Goal: Task Accomplishment & Management: Complete application form

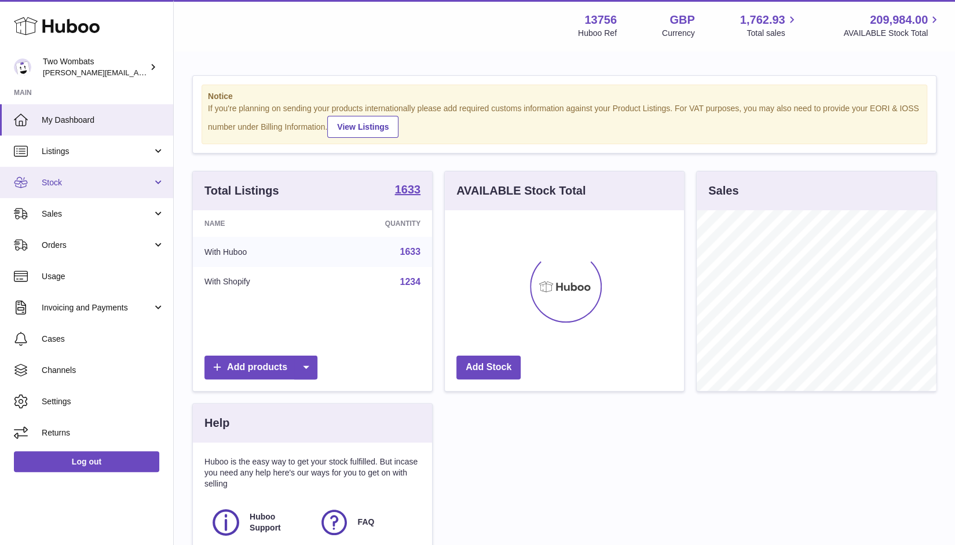
scroll to position [181, 240]
click at [159, 180] on link "Stock" at bounding box center [86, 182] width 173 height 31
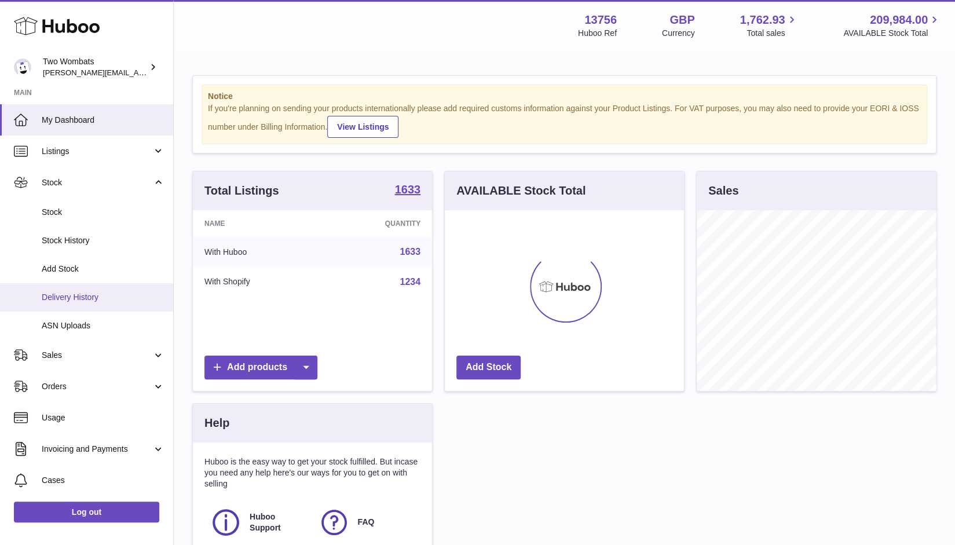
click at [123, 297] on span "Delivery History" at bounding box center [103, 297] width 123 height 11
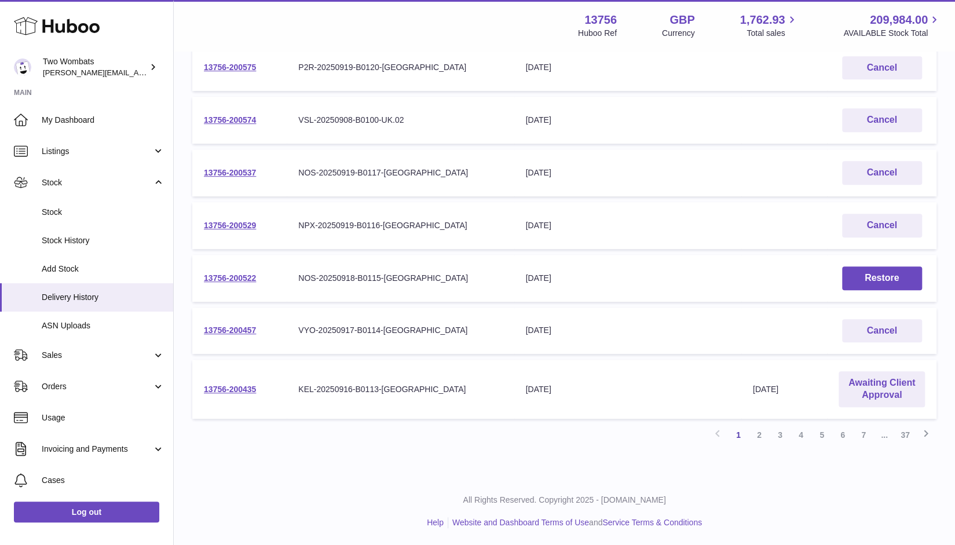
scroll to position [348, 0]
click at [874, 397] on link "Awaiting Client Approval" at bounding box center [881, 390] width 86 height 36
click at [758, 432] on link "2" at bounding box center [758, 435] width 21 height 21
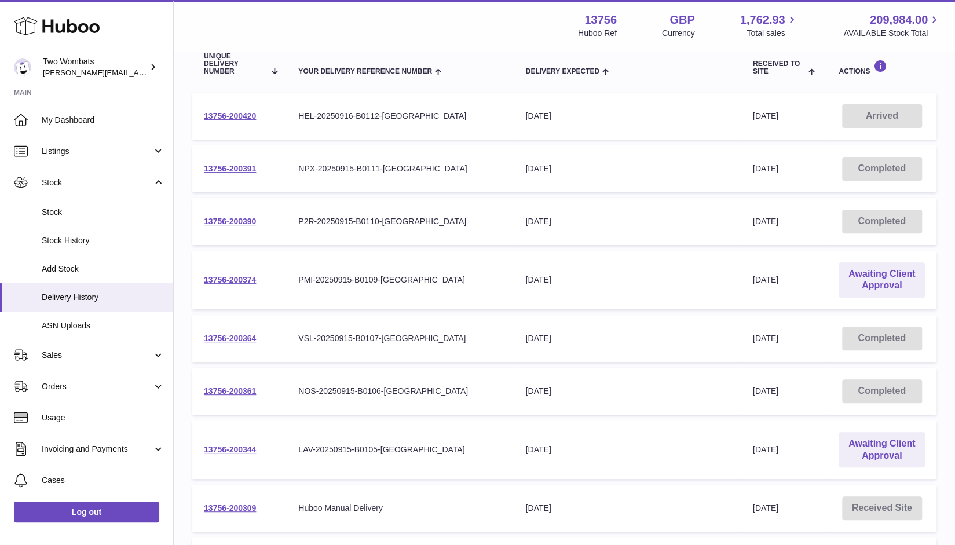
scroll to position [145, 0]
click at [248, 278] on link "13756-200374" at bounding box center [230, 277] width 52 height 9
click at [249, 450] on link "13756-200344" at bounding box center [230, 447] width 52 height 9
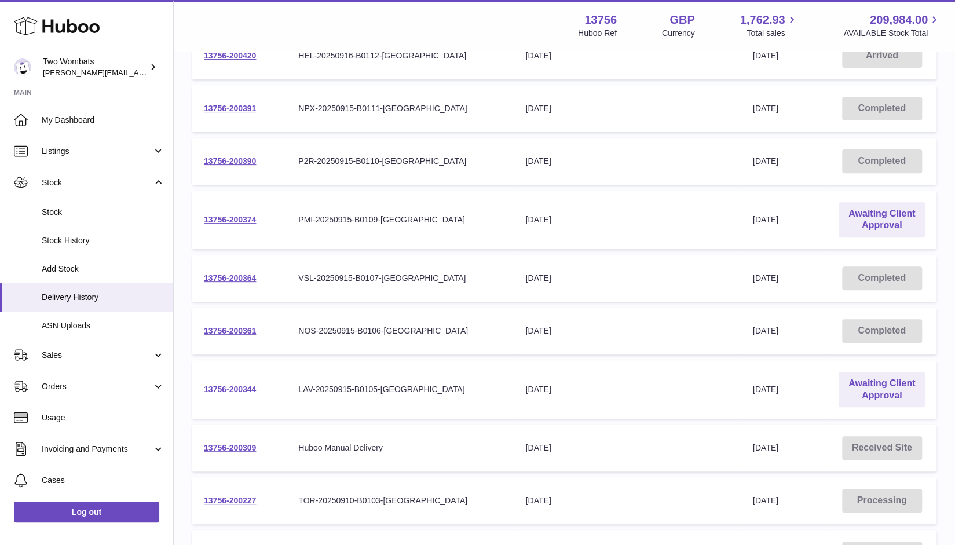
click at [227, 387] on link "13756-200344" at bounding box center [230, 388] width 52 height 9
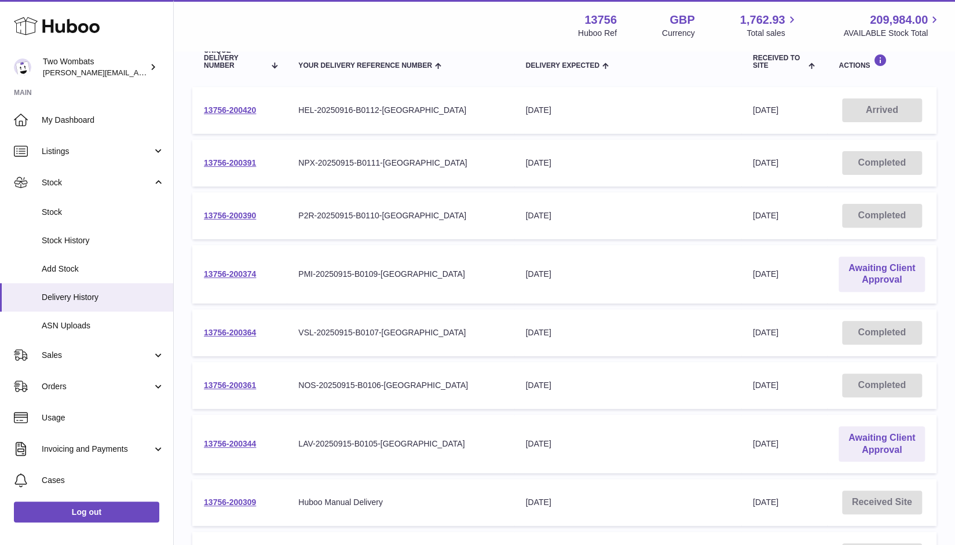
click at [230, 268] on td "13756-200374" at bounding box center [239, 274] width 94 height 59
click at [230, 274] on link "13756-200374" at bounding box center [230, 273] width 52 height 9
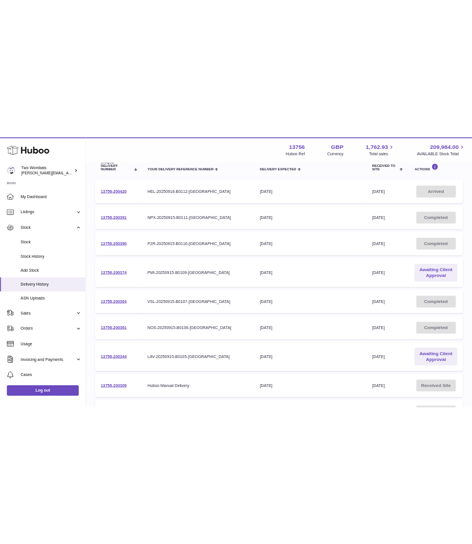
scroll to position [362, 0]
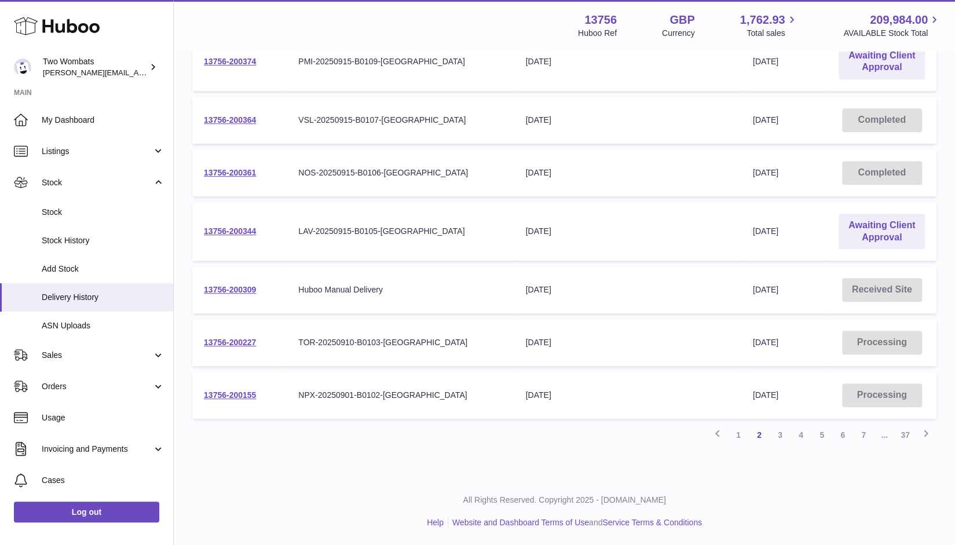
drag, startPoint x: 259, startPoint y: 233, endPoint x: 196, endPoint y: 234, distance: 63.7
click at [196, 234] on td "13756-200344" at bounding box center [239, 231] width 94 height 59
copy link "13756-200344"
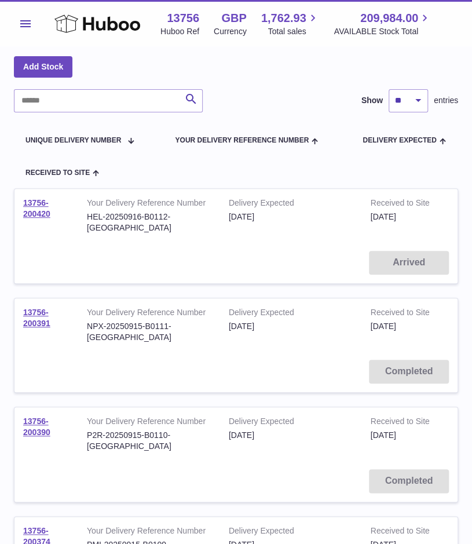
scroll to position [0, 0]
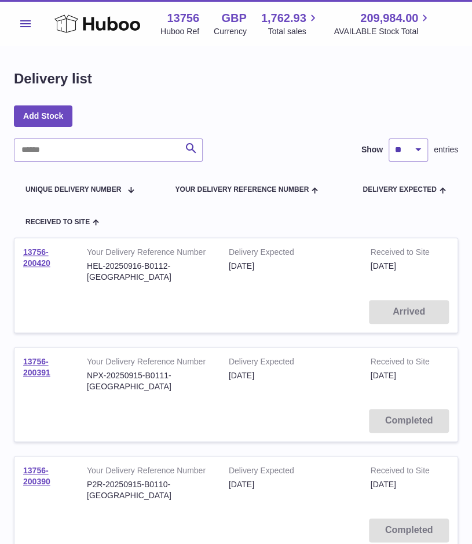
click at [12, 13] on div "Menu Huboo 13756 Huboo Ref GBP Currency 1,762.93 Total sales 209,984.00 AVAILAB…" at bounding box center [236, 23] width 472 height 46
click at [23, 19] on button "Menu" at bounding box center [25, 23] width 23 height 23
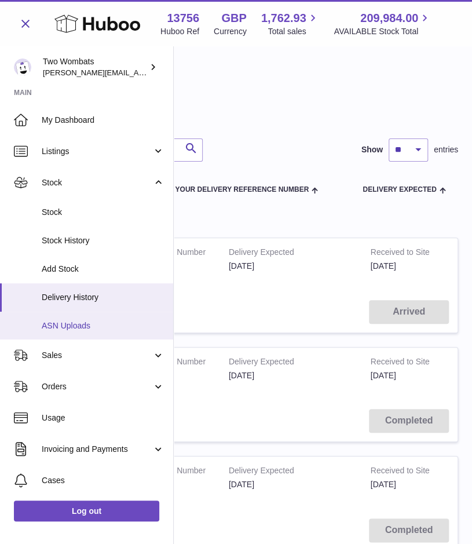
scroll to position [11, 0]
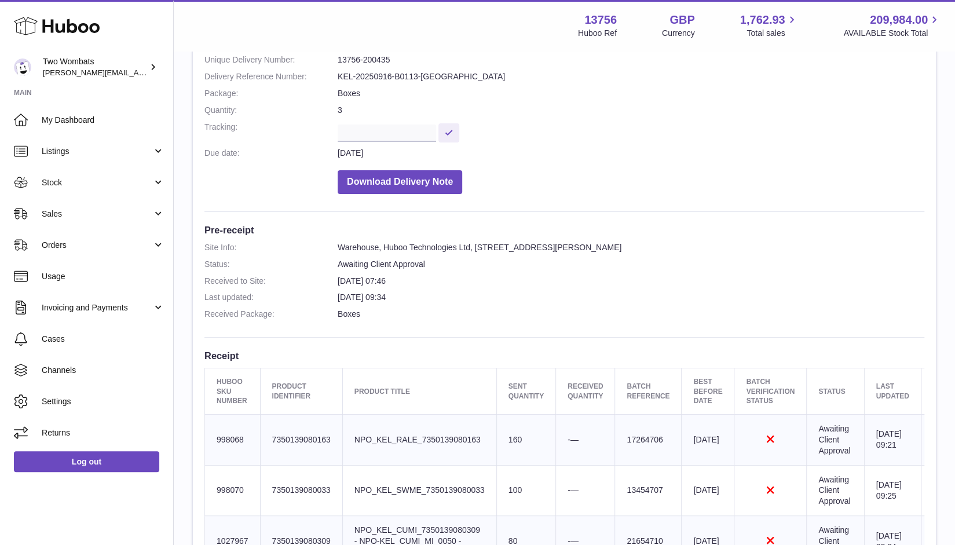
scroll to position [104, 0]
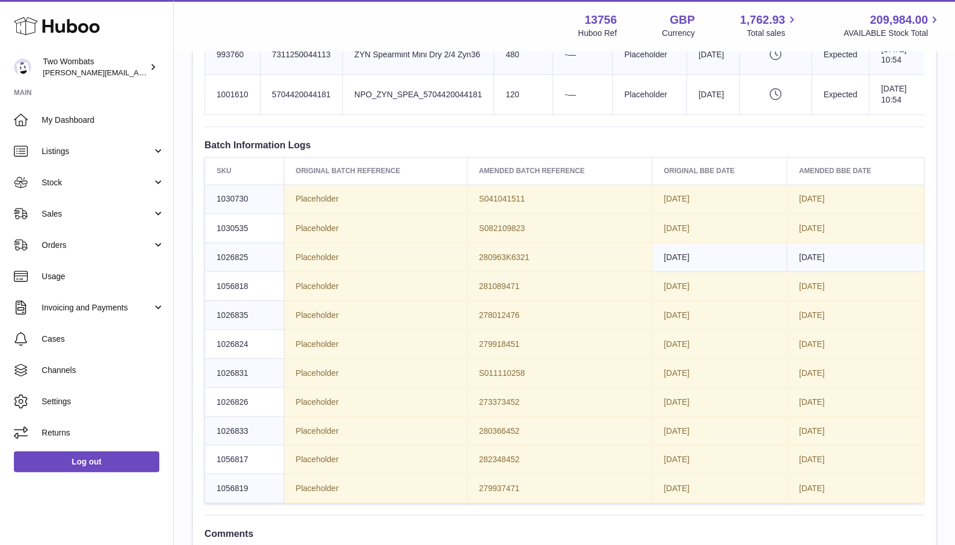
scroll to position [1209, 0]
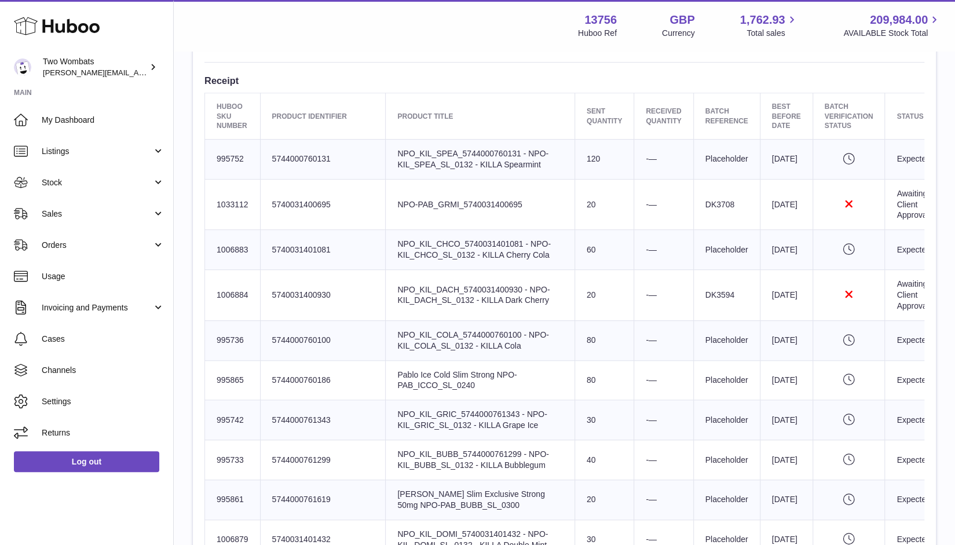
scroll to position [430, 0]
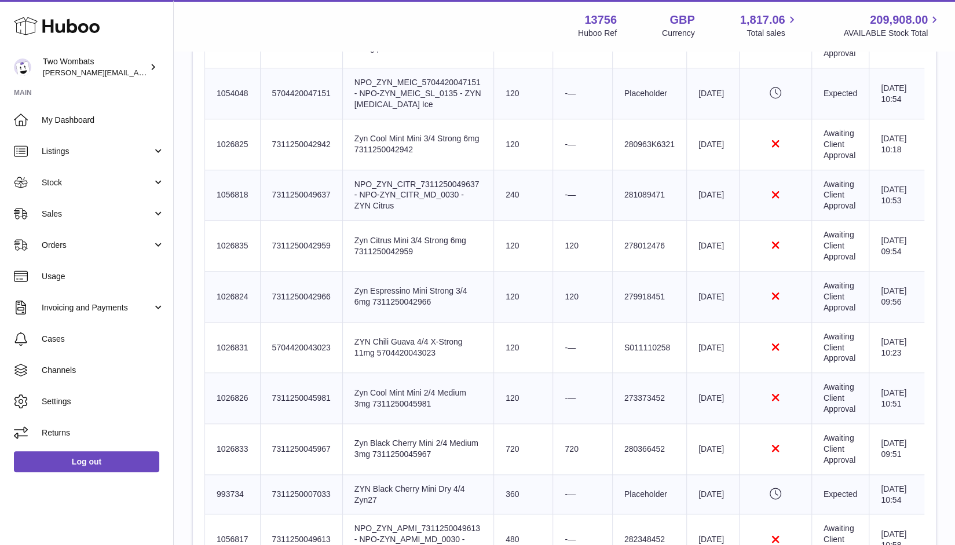
scroll to position [588, 0]
click at [816, 251] on td "Awaiting Client Approval" at bounding box center [839, 245] width 57 height 51
click at [852, 247] on td "Awaiting Client Approval" at bounding box center [839, 245] width 57 height 51
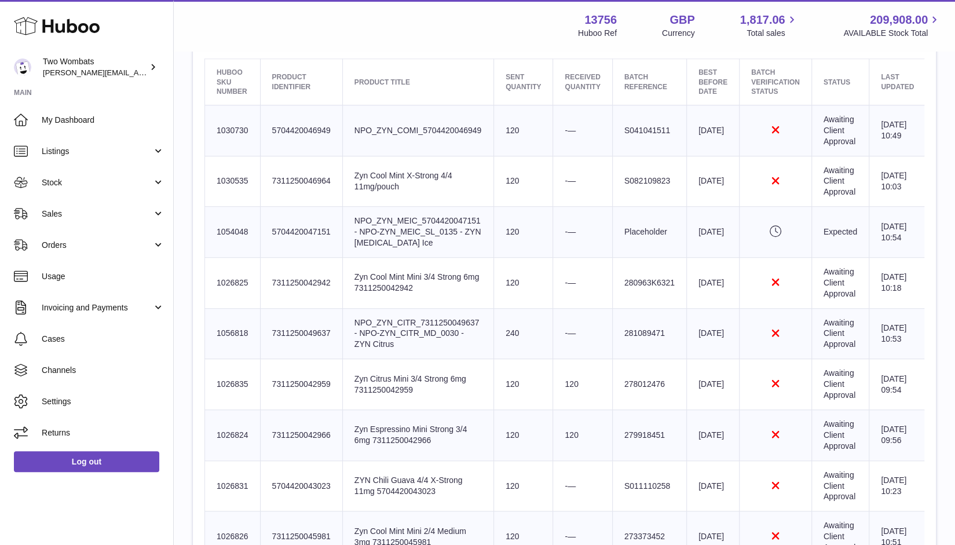
scroll to position [447, 0]
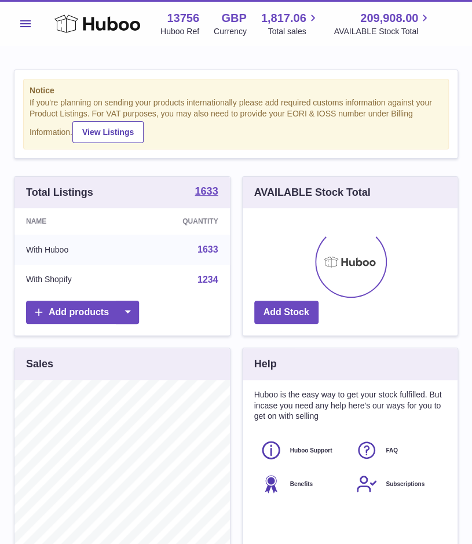
scroll to position [181, 215]
click at [30, 26] on span "Menu" at bounding box center [25, 23] width 10 height 7
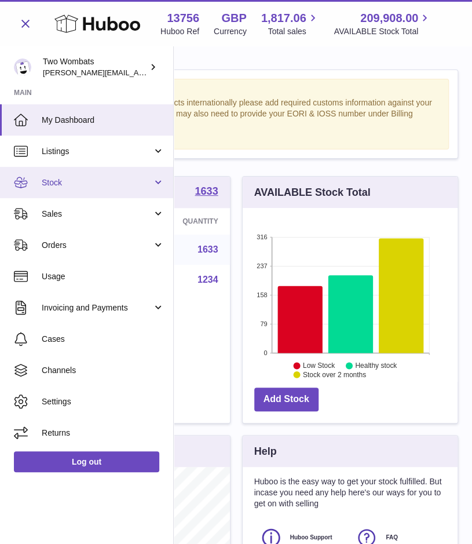
click at [156, 184] on link "Stock" at bounding box center [86, 182] width 173 height 31
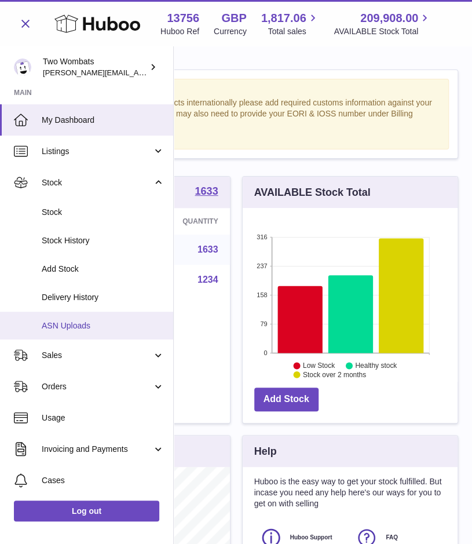
click at [96, 325] on span "ASN Uploads" at bounding box center [103, 325] width 123 height 11
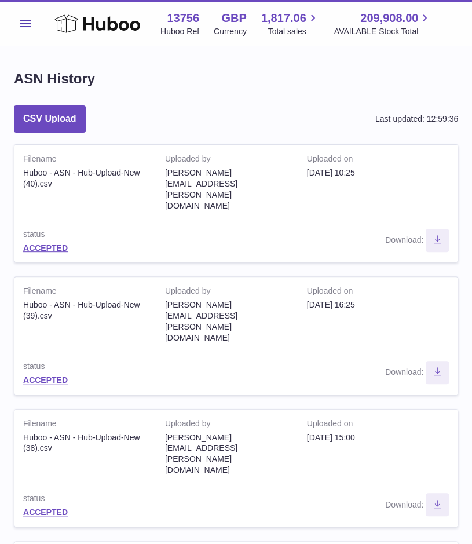
click at [30, 26] on span "Menu" at bounding box center [25, 23] width 10 height 7
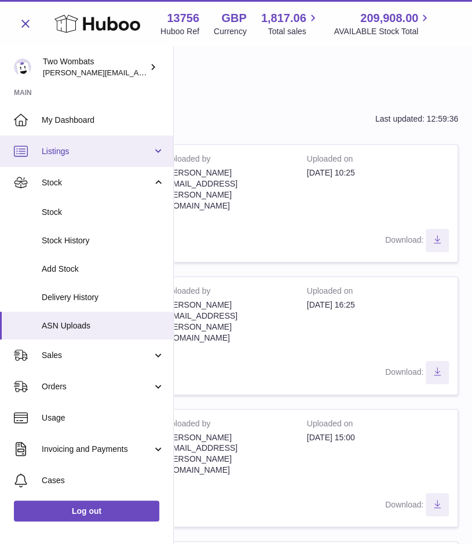
click at [146, 149] on span "Listings" at bounding box center [97, 151] width 111 height 11
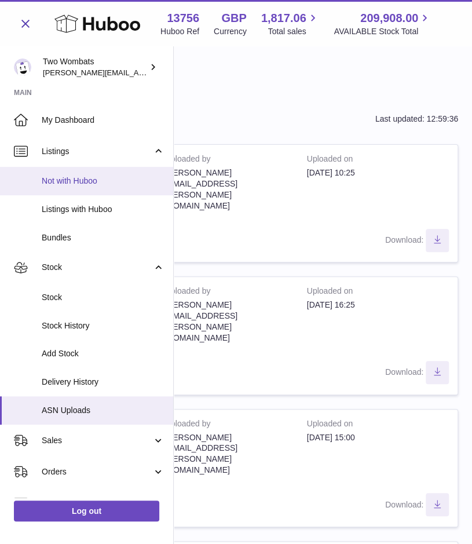
click at [84, 178] on span "Not with Huboo" at bounding box center [103, 180] width 123 height 11
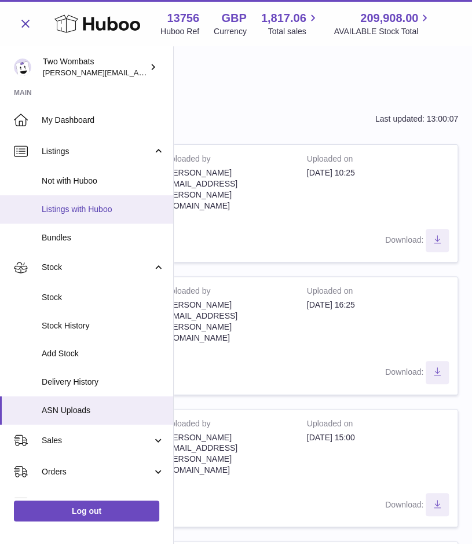
click at [81, 208] on span "Listings with Huboo" at bounding box center [103, 209] width 123 height 11
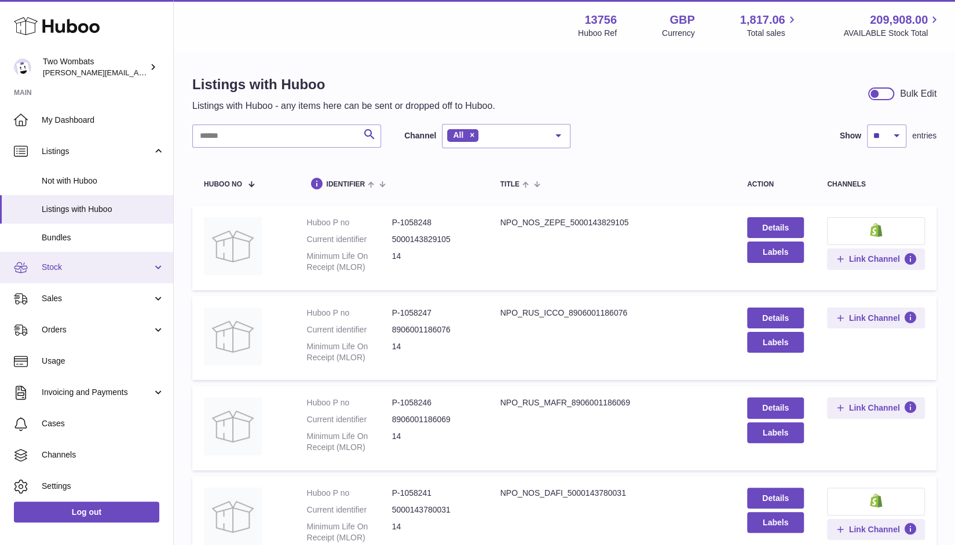
click at [139, 268] on span "Stock" at bounding box center [97, 267] width 111 height 11
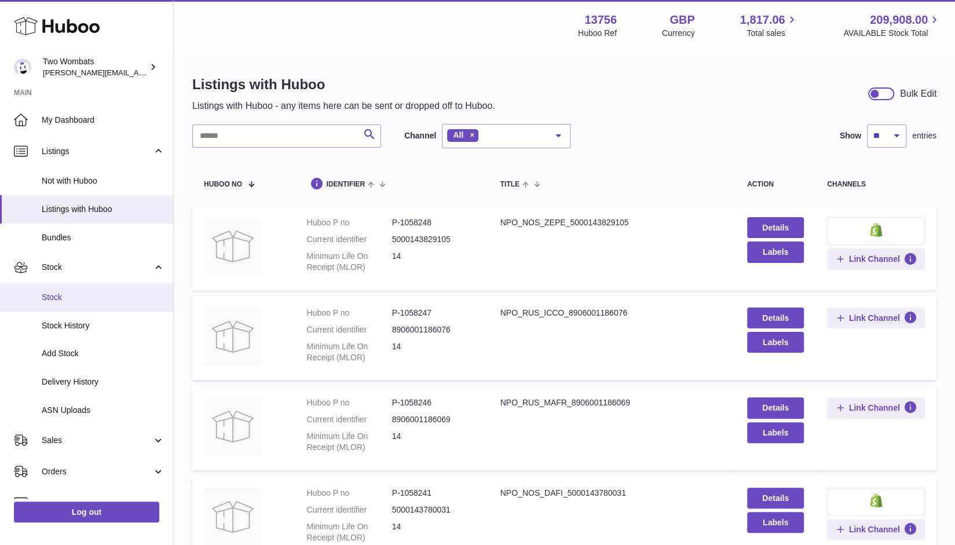
click at [76, 292] on span "Stock" at bounding box center [103, 297] width 123 height 11
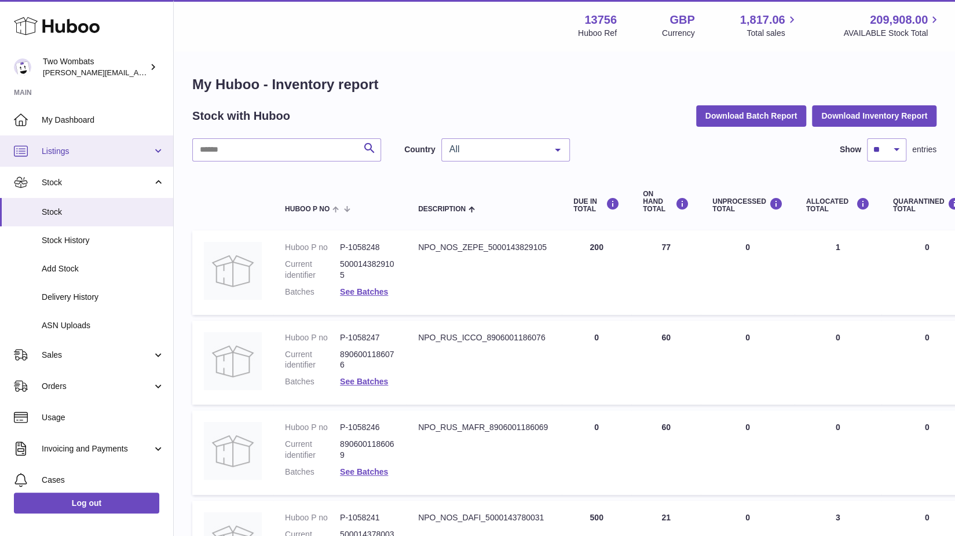
click at [132, 146] on span "Listings" at bounding box center [97, 151] width 111 height 11
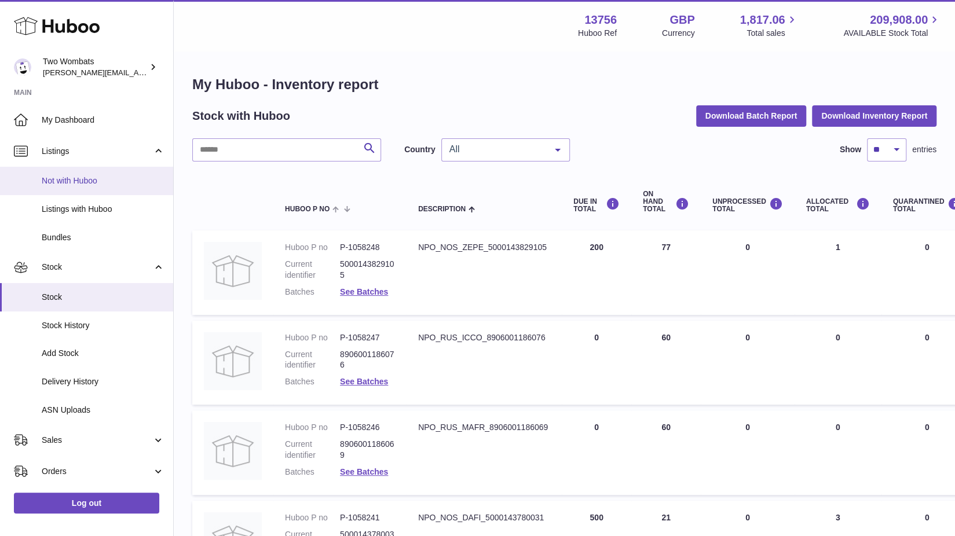
click at [94, 177] on span "Not with Huboo" at bounding box center [103, 180] width 123 height 11
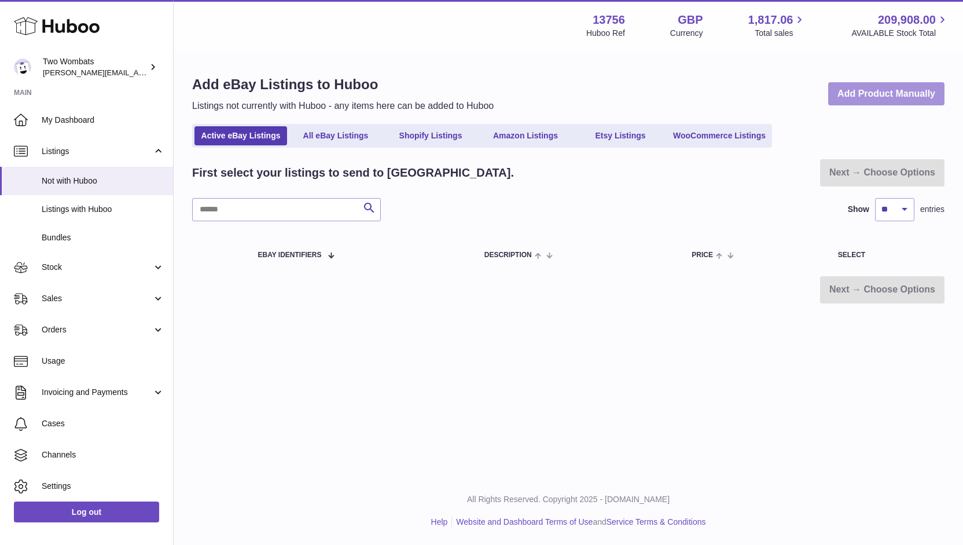
click at [897, 87] on link "Add Product Manually" at bounding box center [886, 94] width 116 height 24
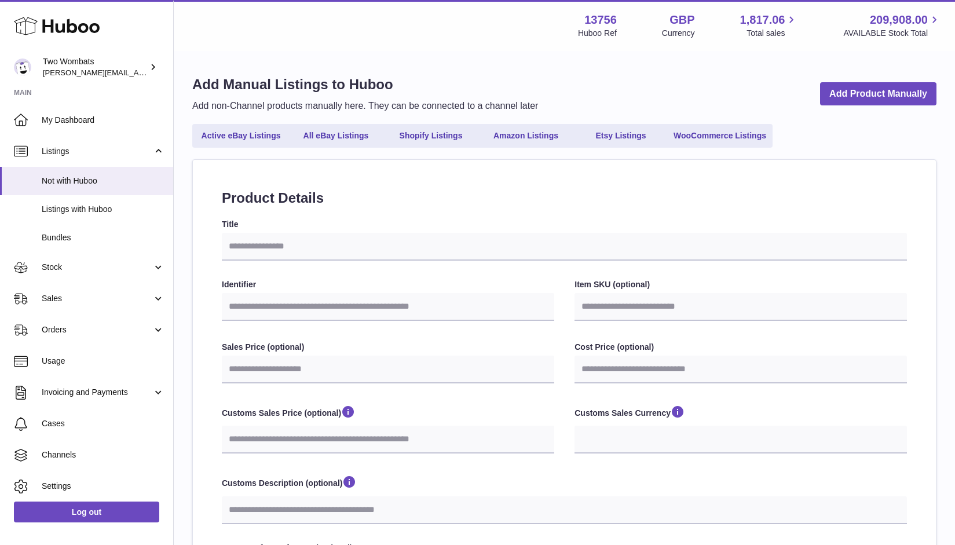
select select
click at [780, 84] on div "Add Manual Listings to Huboo Add non-Channel products manually here. They can b…" at bounding box center [564, 93] width 744 height 37
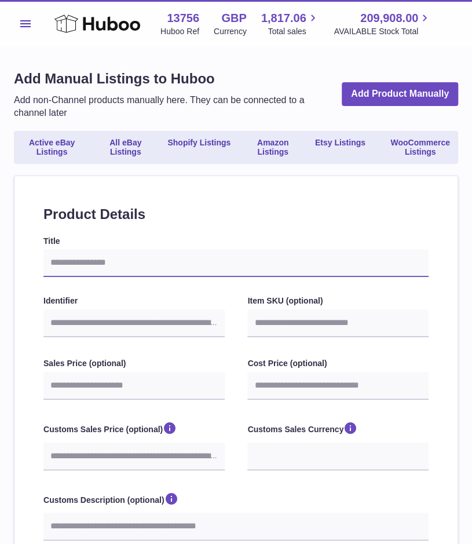
click at [98, 263] on input "Title" at bounding box center [235, 263] width 385 height 28
type input "*"
select select
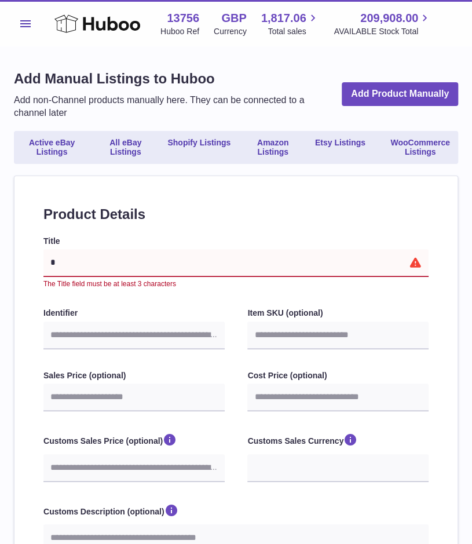
select select
type input "*"
select select
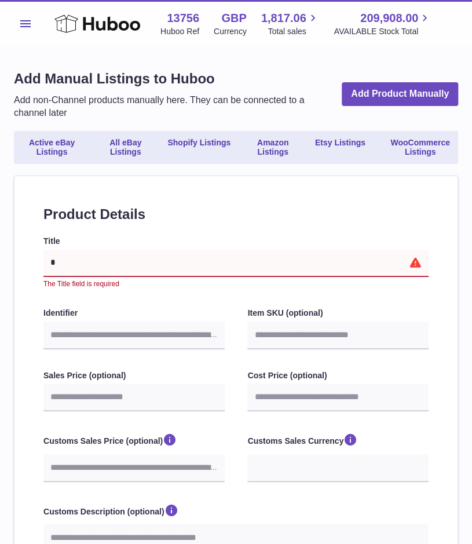
type input "**"
select select
type input "**"
select select
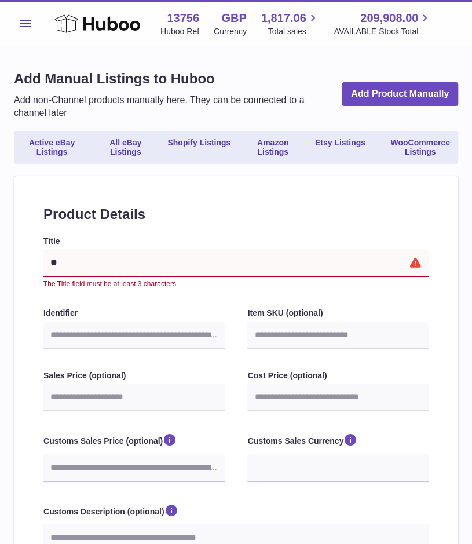
select select
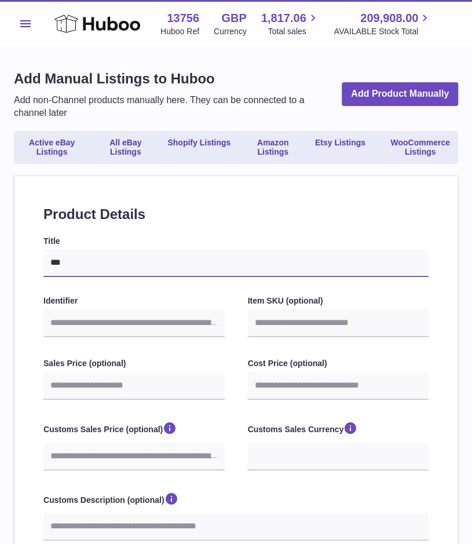
type input "**"
select select
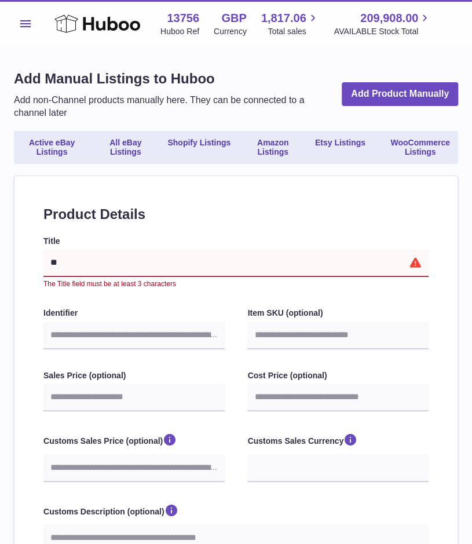
type input "***"
select select
type input "****"
select select
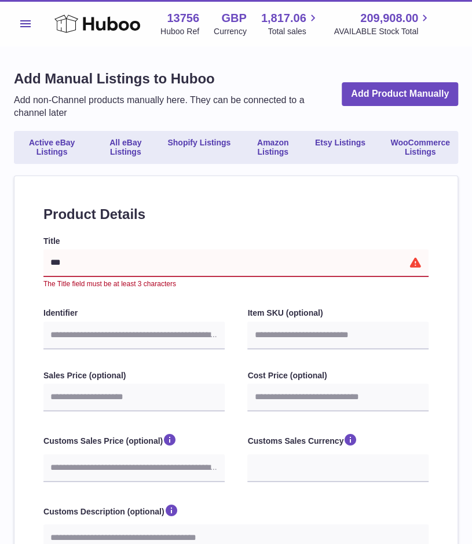
select select
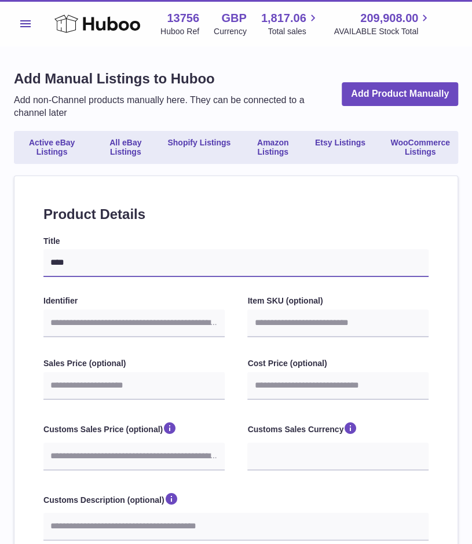
type input "****"
select select
type input "******"
select select
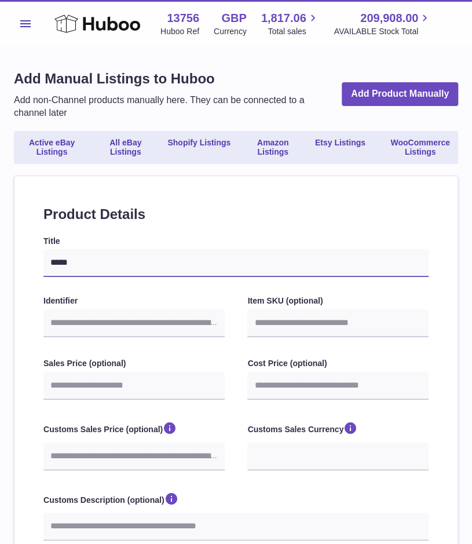
select select
type input "*******"
select select
type input "********"
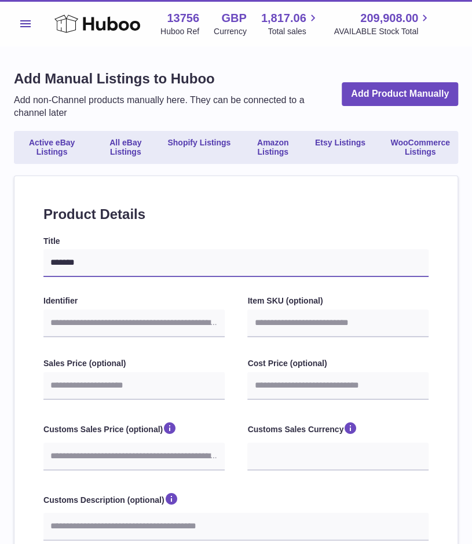
select select
type input "*********"
select select
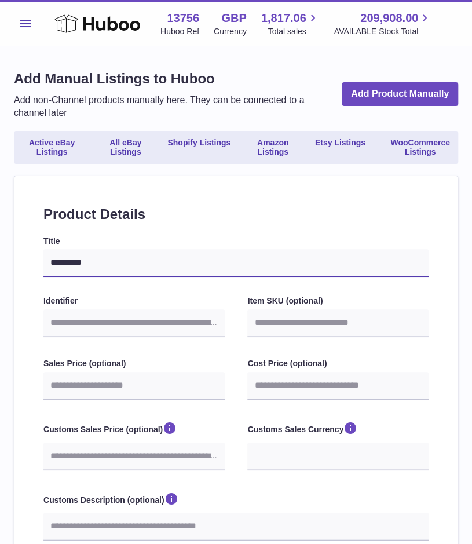
type input "*********"
select select
type input "*********"
select select
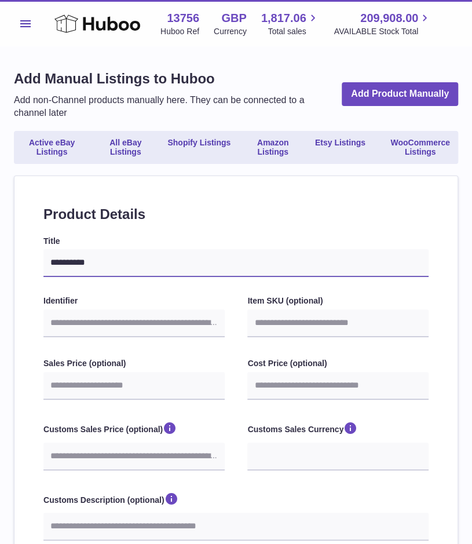
select select
type input "*********"
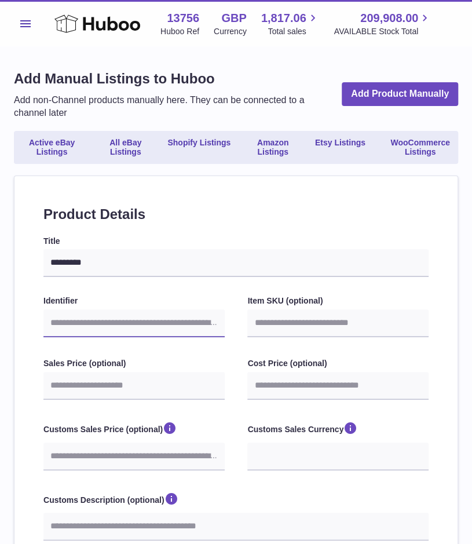
click at [141, 330] on input "Identifier" at bounding box center [133, 323] width 181 height 28
click at [134, 326] on input "Identifier" at bounding box center [133, 323] width 181 height 28
type input "*"
select select
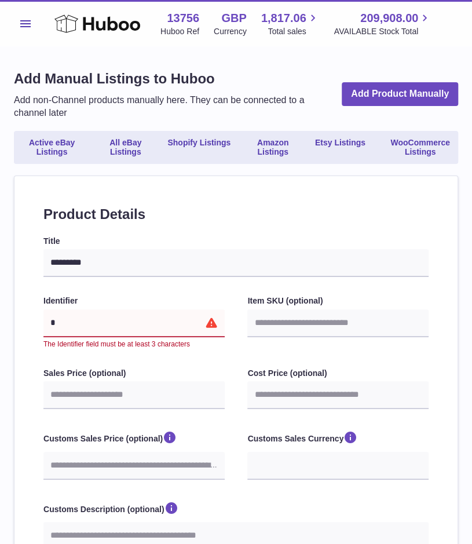
type input "**"
select select
type input "***"
select select
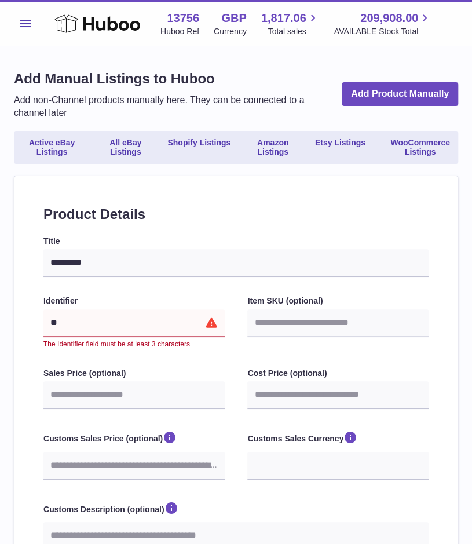
select select
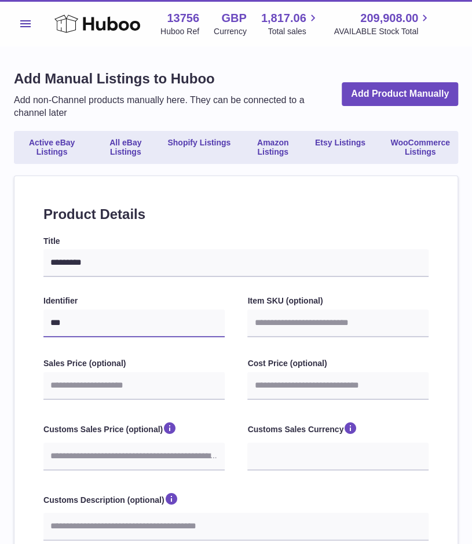
type input "**"
select select
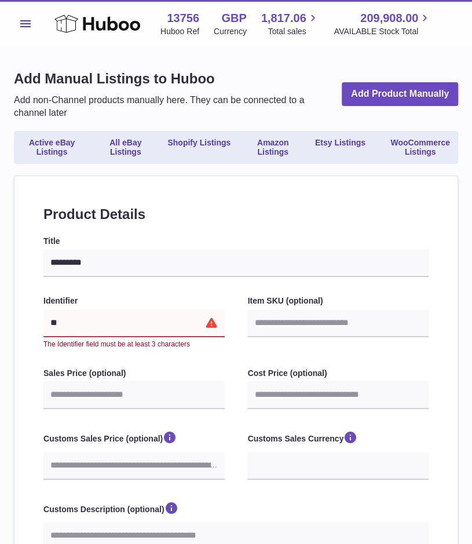
type input "*"
select select
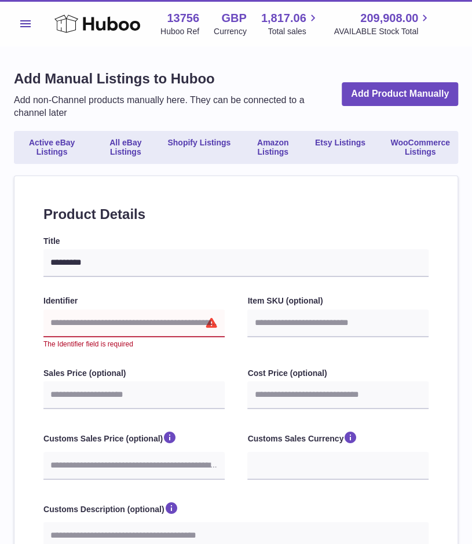
type input "*"
select select
type input "**"
select select
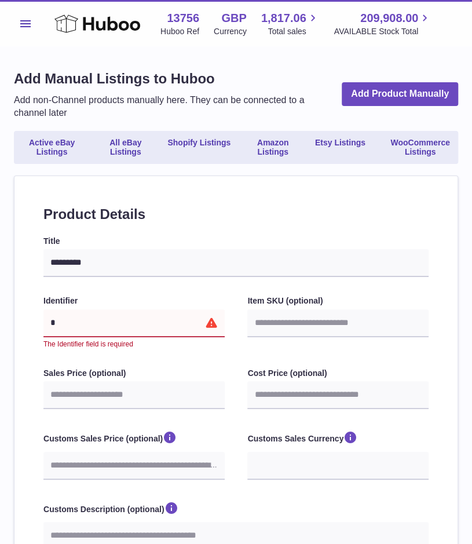
select select
type input "*"
select select
type input "**"
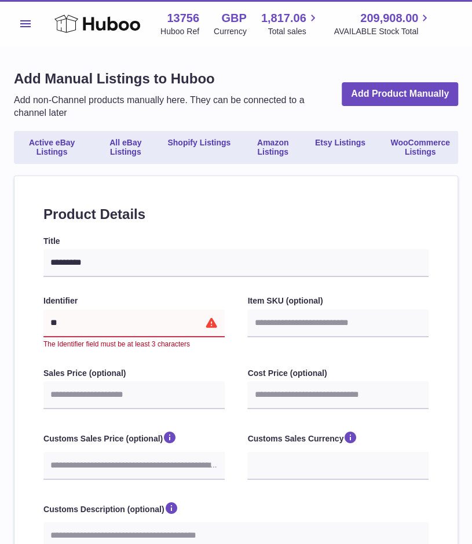
select select
type input "***"
select select
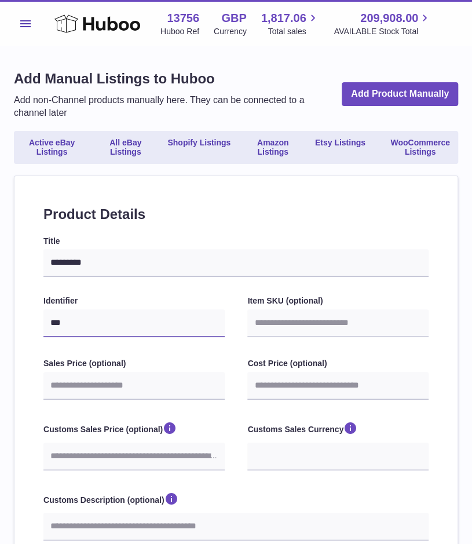
type input "****"
select select
type input "****"
select select
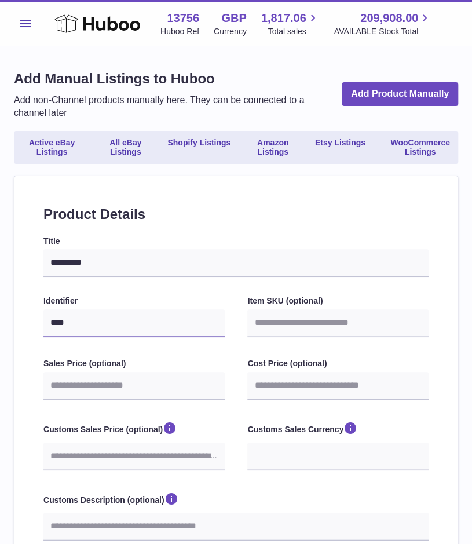
select select
type input "******"
select select
type input "****"
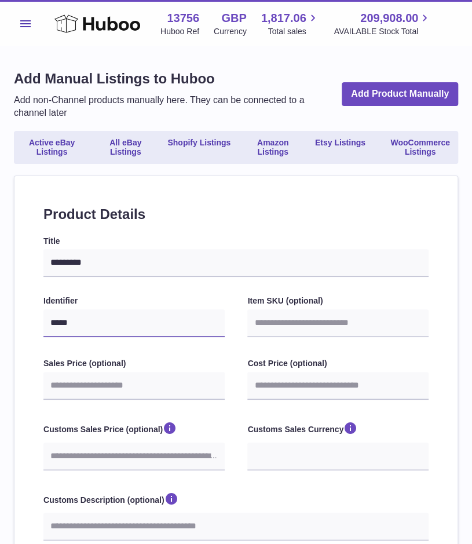
select select
type input "****"
select select
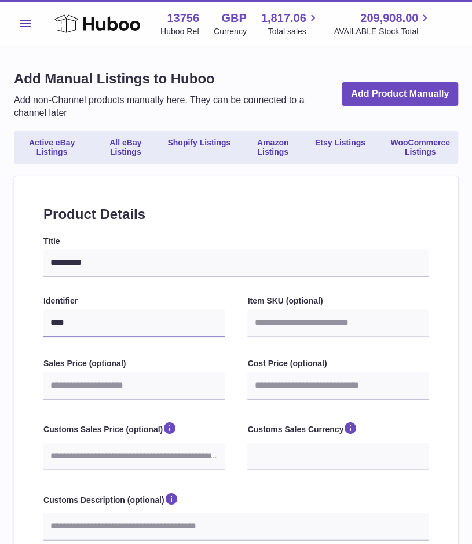
type input "*****"
select select
type input "*****"
select select
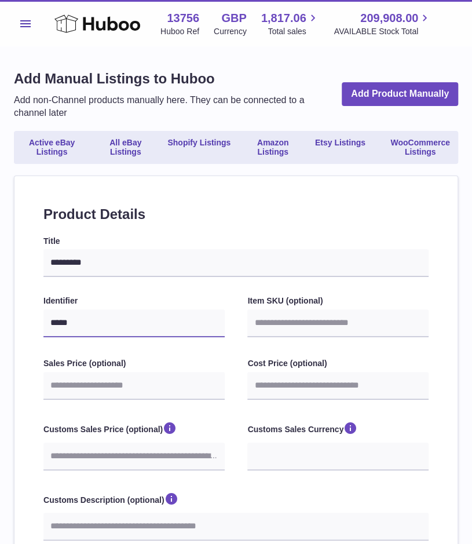
select select
type input "*****"
select select
type input "******"
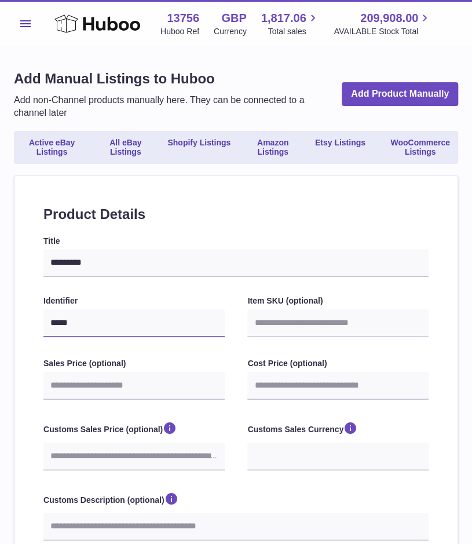
select select
type input "*******"
select select
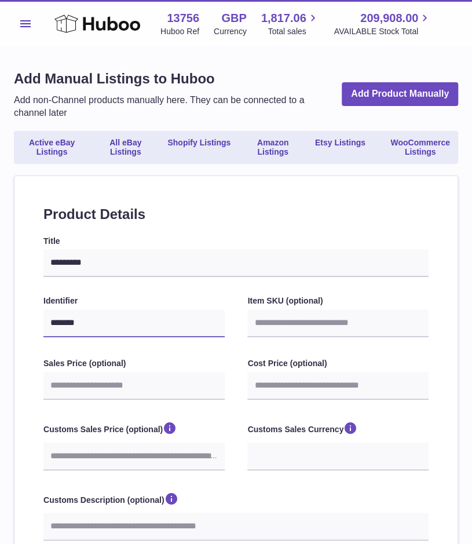
type input "********"
select select
type input "********"
click at [340, 329] on input "Item SKU (optional)" at bounding box center [337, 323] width 181 height 28
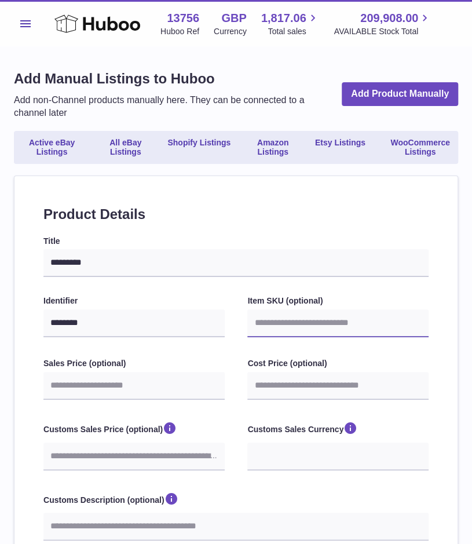
type input "*"
select select
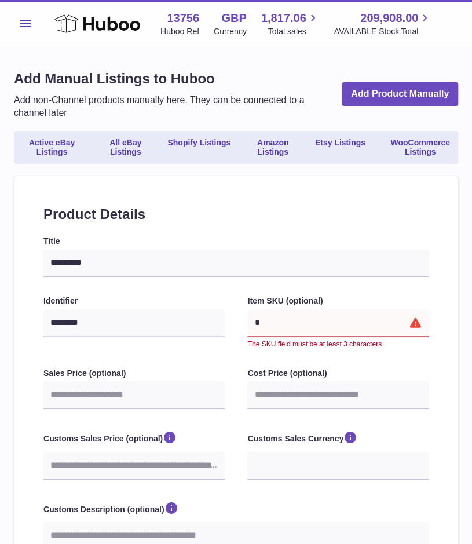
type input "**"
select select
type input "*"
select select
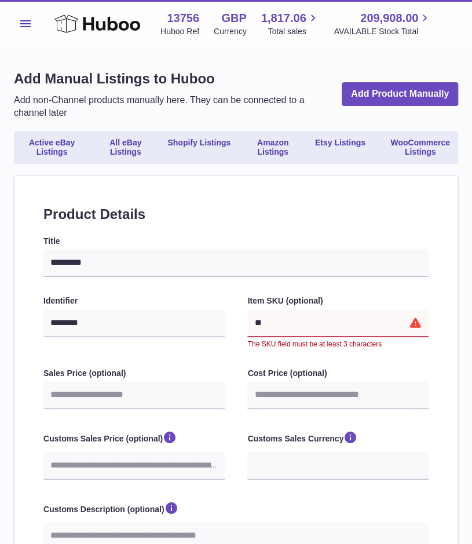
select select
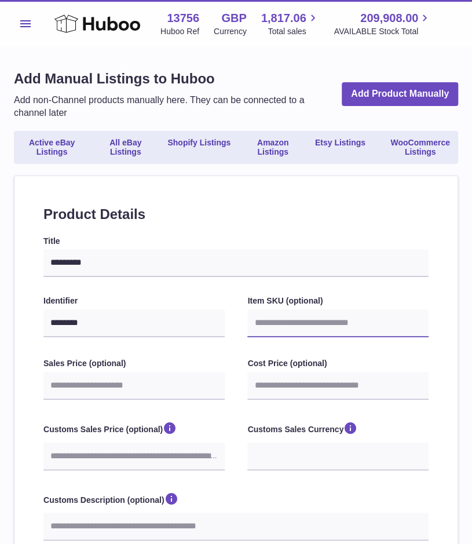
type input "*"
select select
type input "**"
select select
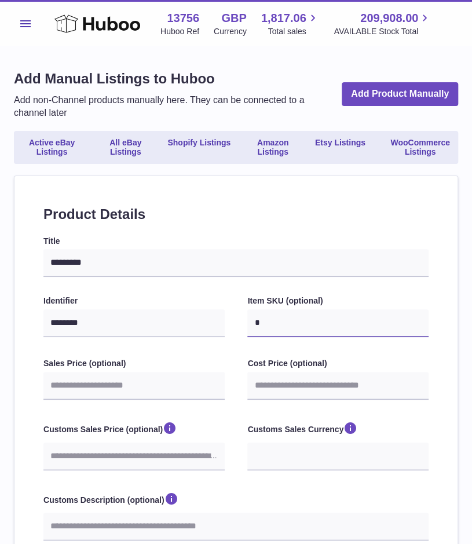
select select
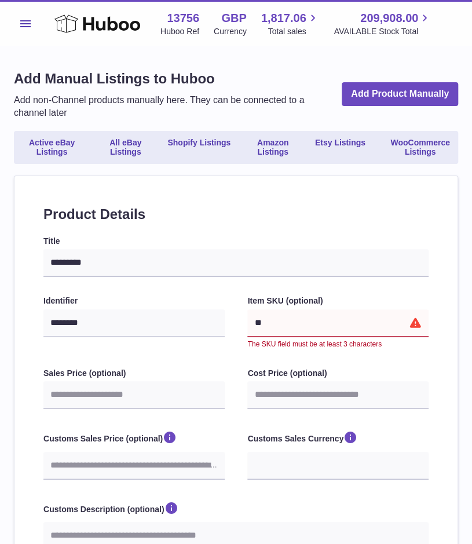
type input "***"
select select
type input "****"
select select
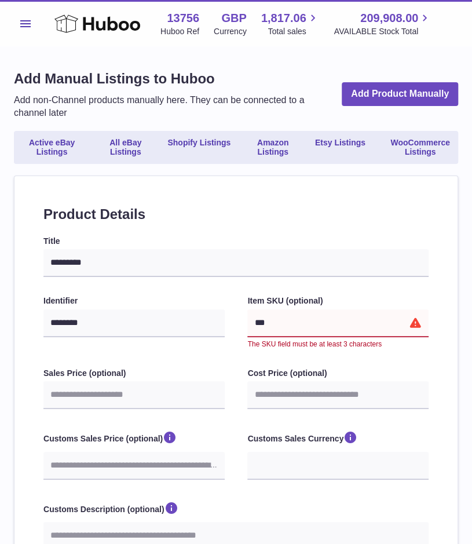
select select
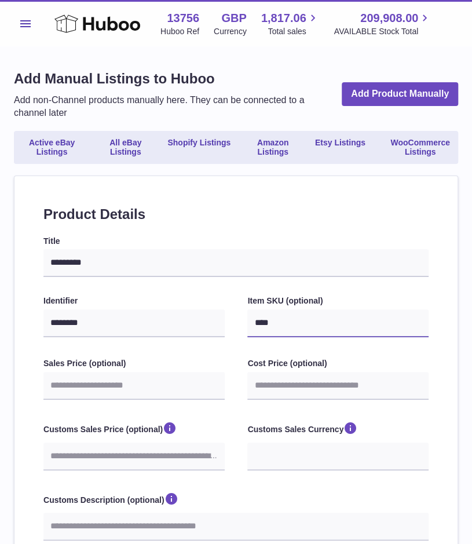
type input "*****"
select select
type input "******"
select select
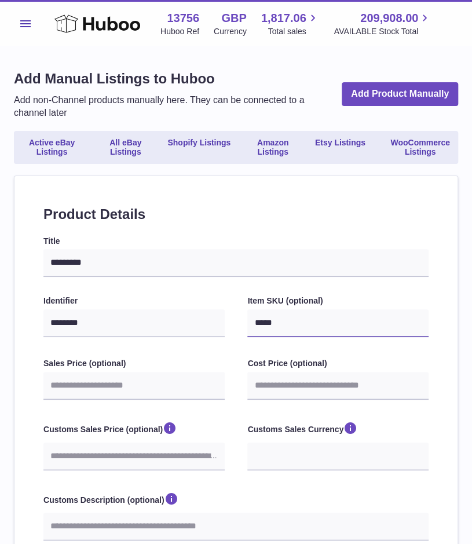
select select
type input "*******"
select select
type input "********"
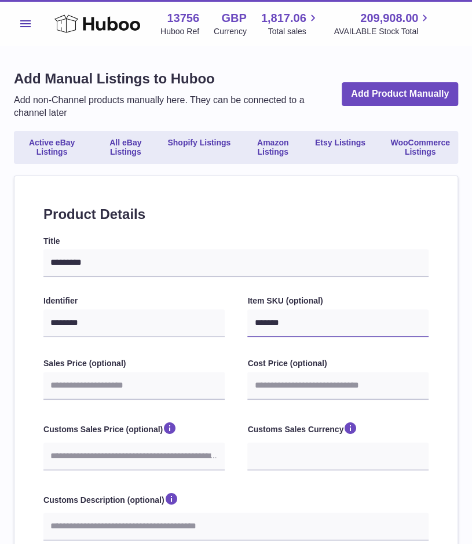
select select
type input "*********"
select select
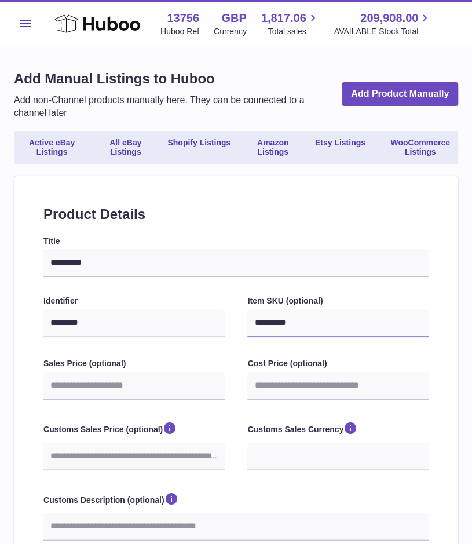
type input "*********"
click at [90, 391] on input "Sales Price (optional)" at bounding box center [133, 386] width 181 height 28
type input "*"
select select
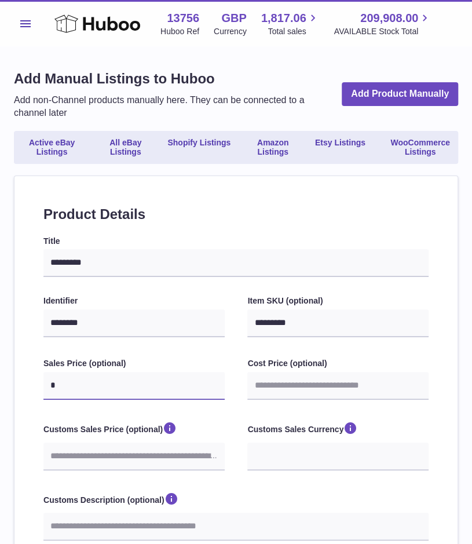
select select
type input "*"
select select
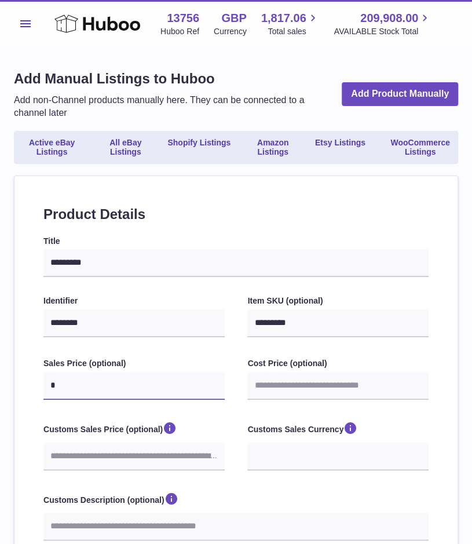
select select
type input "*"
select select
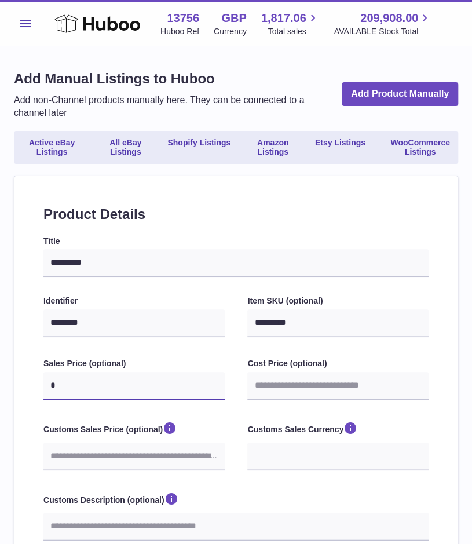
type input "*"
click at [284, 399] on div "Cost Price (optional)" at bounding box center [337, 380] width 181 height 44
click at [323, 379] on input "Cost Price (optional)" at bounding box center [337, 386] width 181 height 28
type input "*"
select select
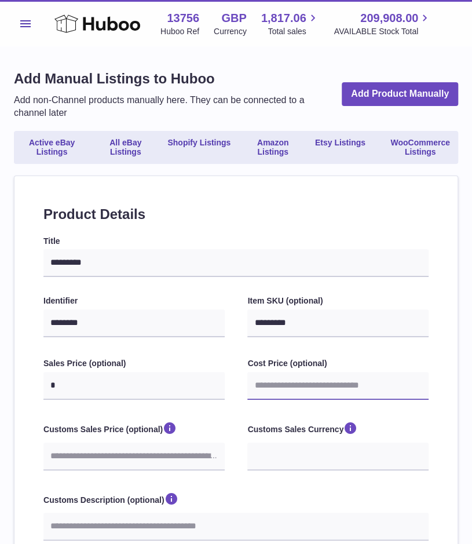
select select
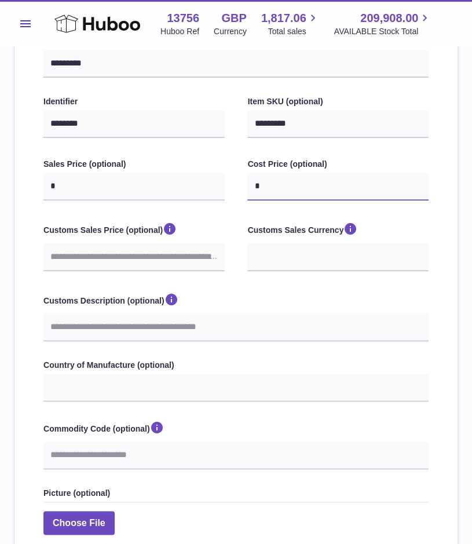
scroll to position [205, 0]
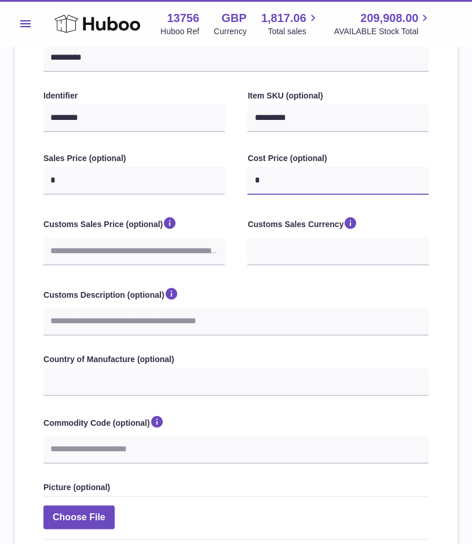
type input "*"
click at [308, 348] on div "Title ********* Identifier ******** Item SKU (optional) ********* Sales Price (…" at bounding box center [235, 354] width 385 height 647
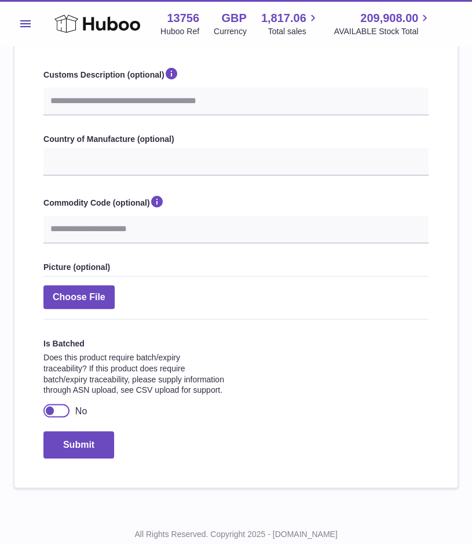
scroll to position [438, 0]
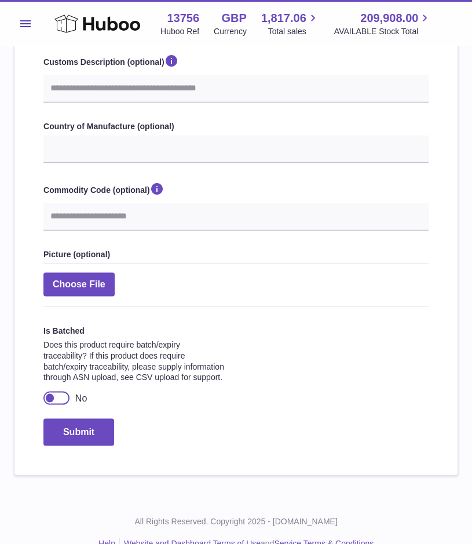
click at [46, 396] on div at bounding box center [50, 397] width 10 height 10
select select
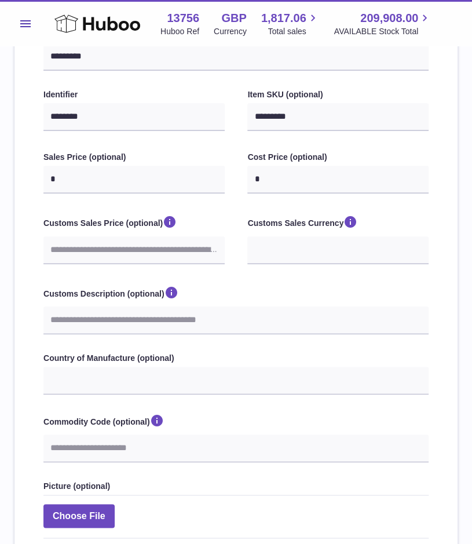
scroll to position [211, 0]
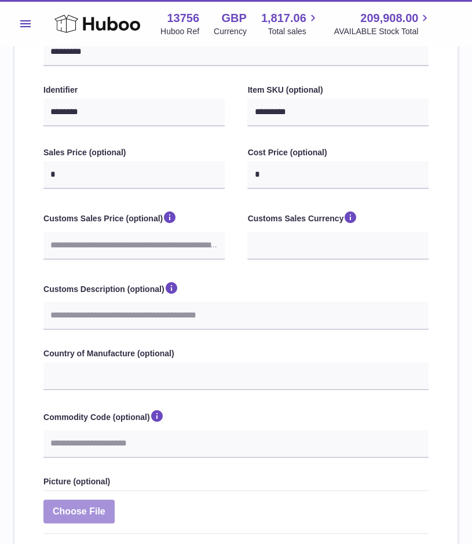
click at [96, 510] on label at bounding box center [78, 511] width 71 height 24
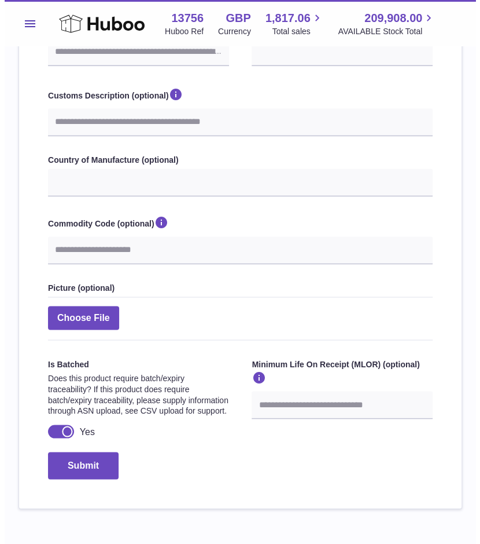
scroll to position [458, 0]
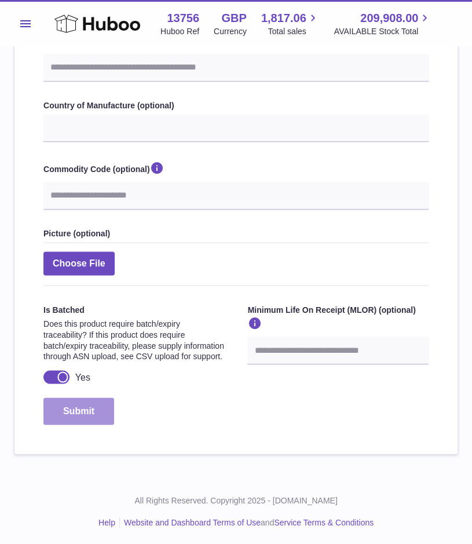
click at [80, 412] on button "Submit" at bounding box center [78, 410] width 71 height 27
select select
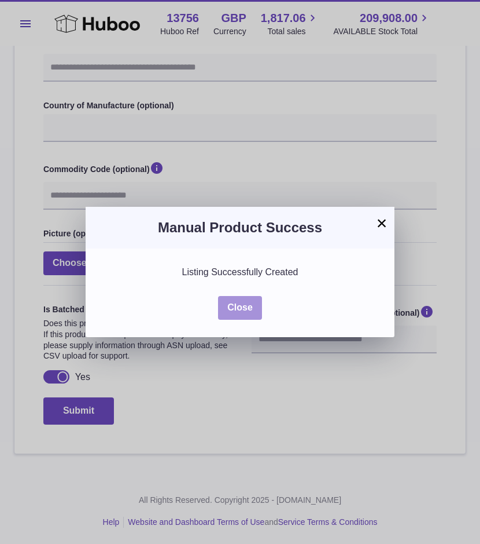
click at [232, 313] on button "Close" at bounding box center [240, 308] width 44 height 24
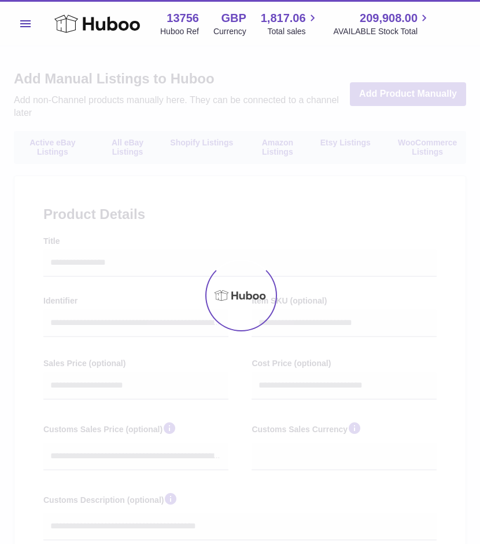
select select
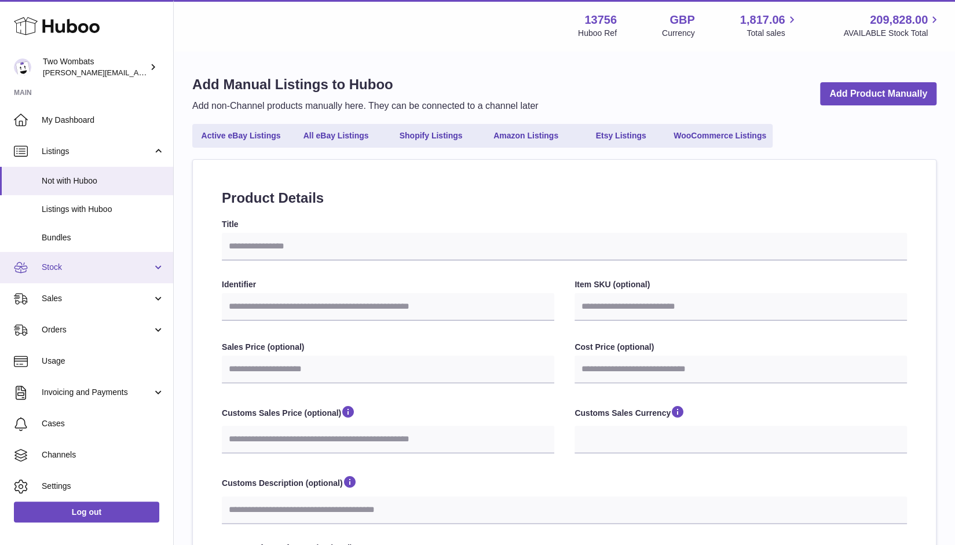
click at [134, 270] on span "Stock" at bounding box center [97, 267] width 111 height 11
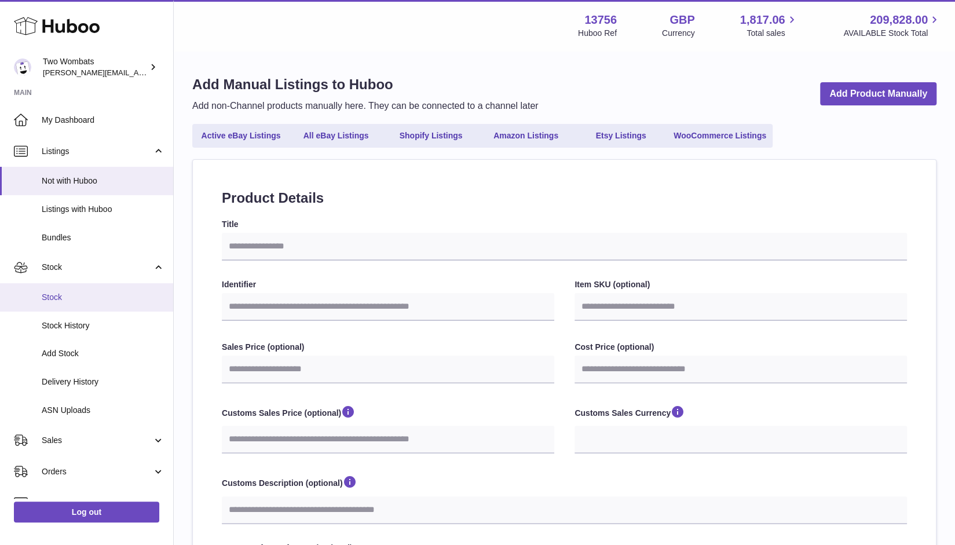
click at [83, 295] on span "Stock" at bounding box center [103, 297] width 123 height 11
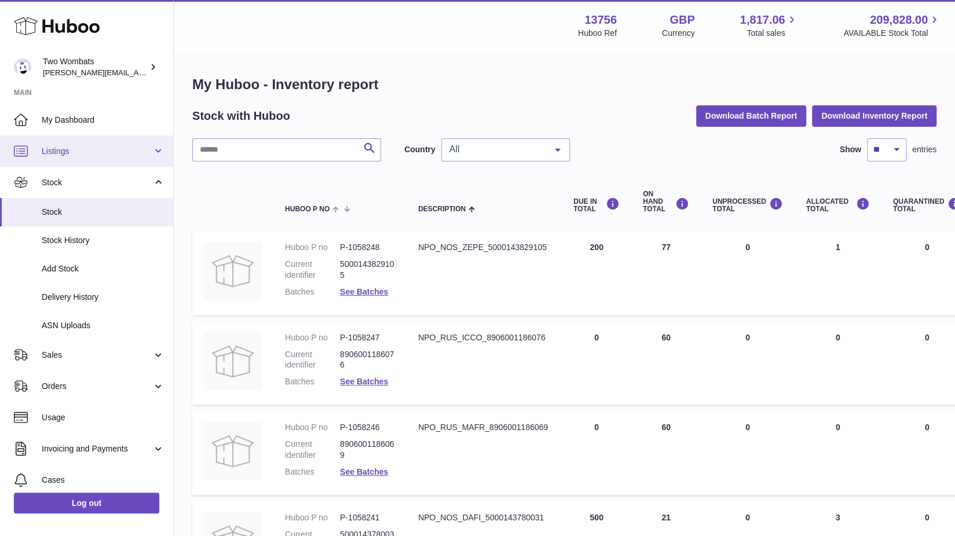
click at [152, 155] on link "Listings" at bounding box center [86, 150] width 173 height 31
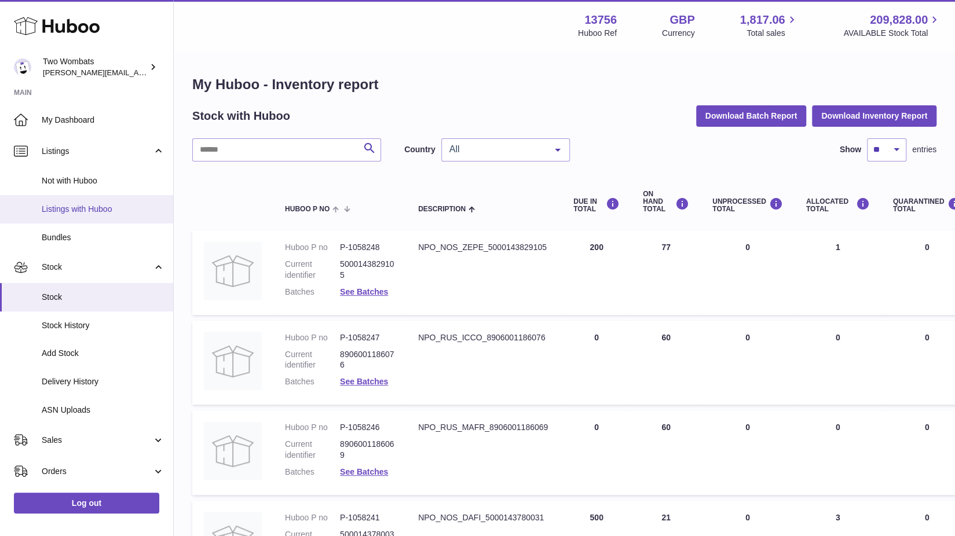
click at [101, 208] on span "Listings with Huboo" at bounding box center [103, 209] width 123 height 11
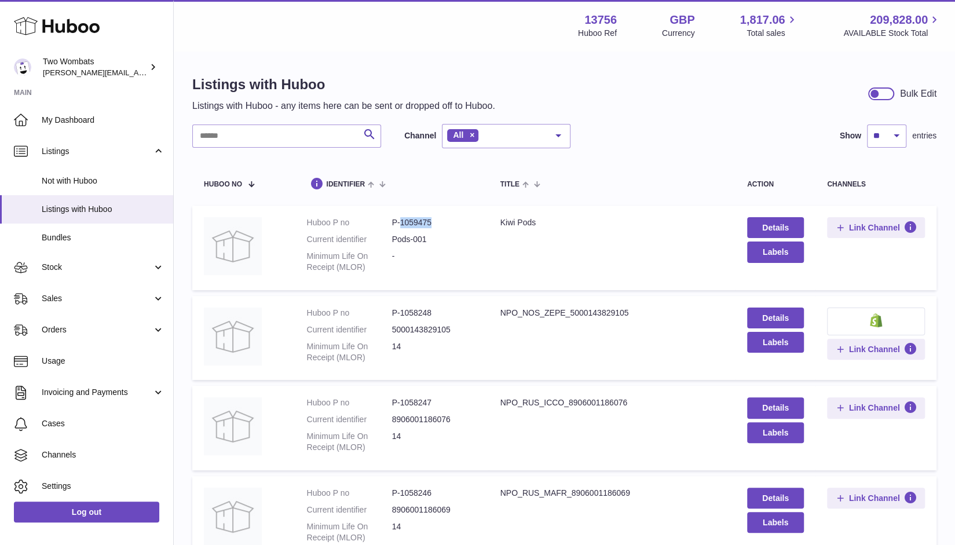
drag, startPoint x: 435, startPoint y: 218, endPoint x: 401, endPoint y: 221, distance: 34.8
click at [401, 221] on dd "P-1059475" at bounding box center [434, 222] width 85 height 11
copy dd "1059475"
click at [131, 269] on span "Stock" at bounding box center [97, 267] width 111 height 11
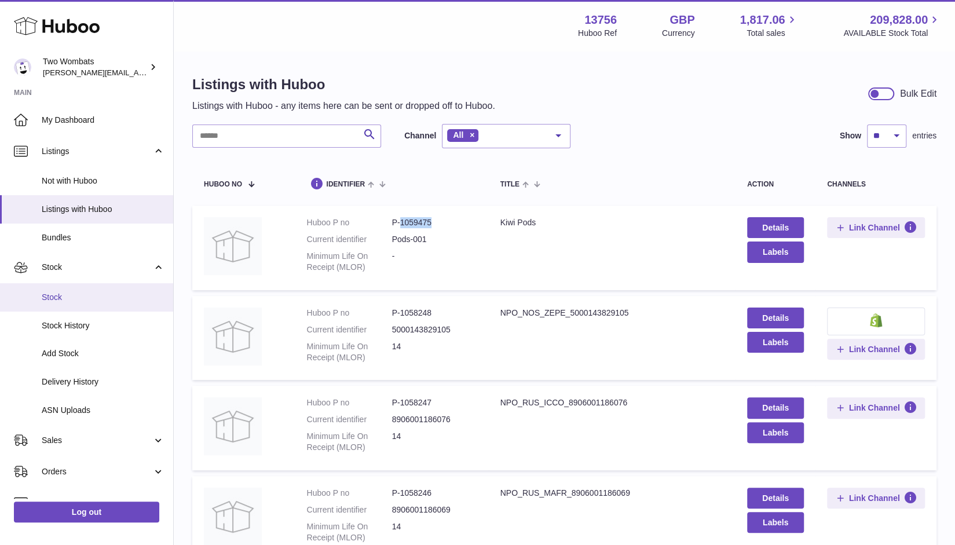
click at [98, 292] on span "Stock" at bounding box center [103, 297] width 123 height 11
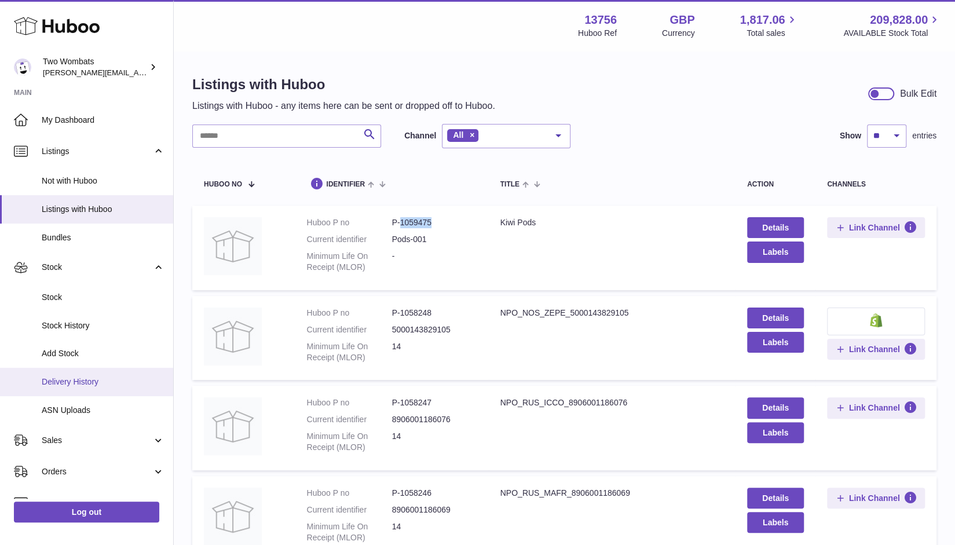
click at [99, 387] on link "Delivery History" at bounding box center [86, 382] width 173 height 28
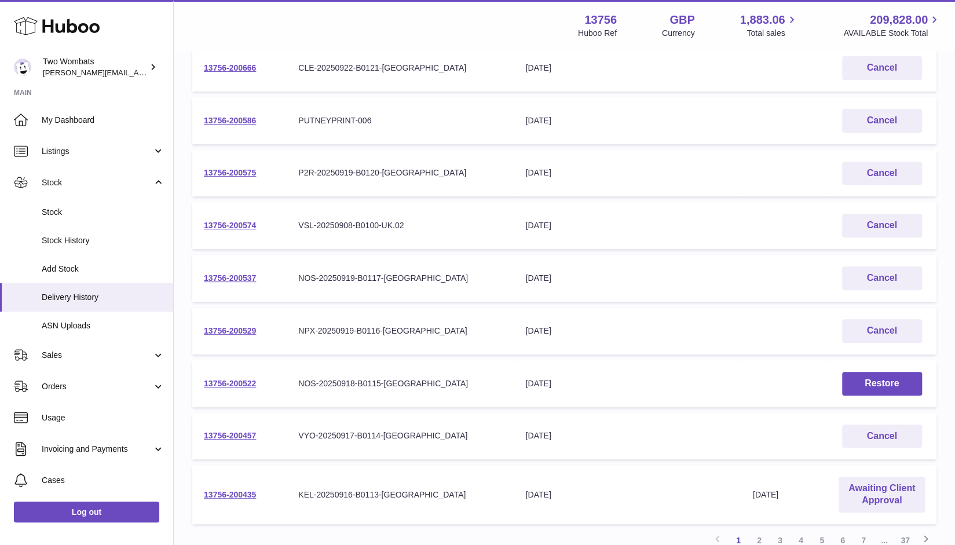
scroll to position [307, 0]
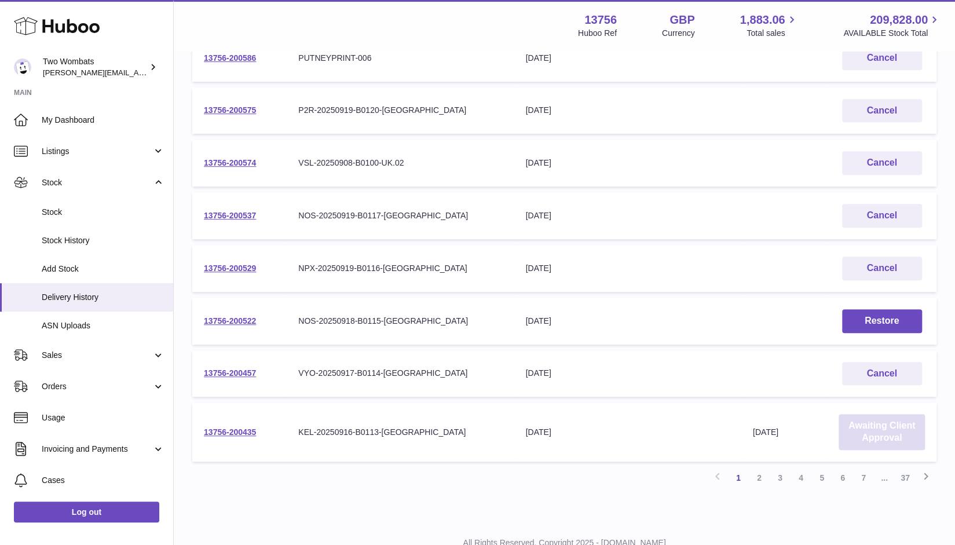
click at [886, 436] on link "Awaiting Client Approval" at bounding box center [881, 432] width 86 height 36
click at [762, 479] on link "2" at bounding box center [758, 477] width 21 height 21
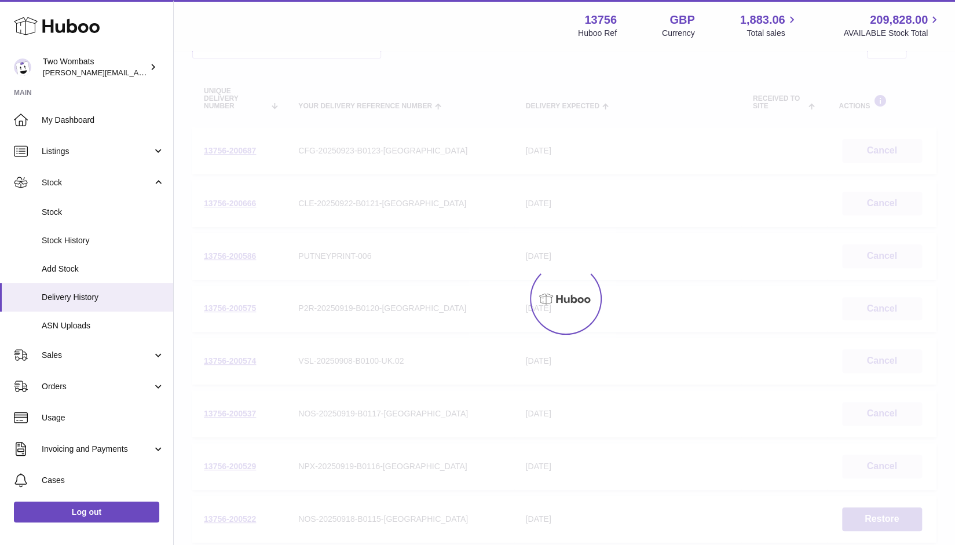
scroll to position [52, 0]
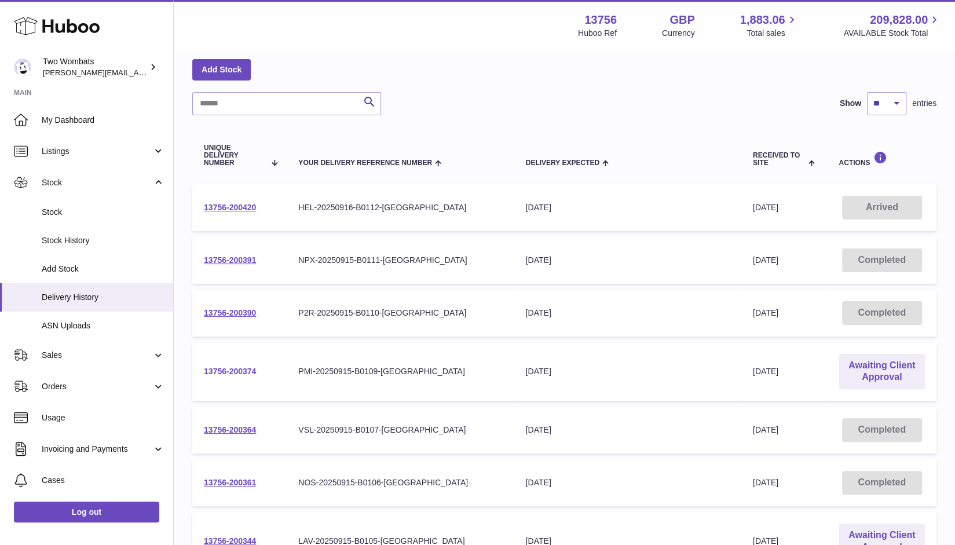
click at [252, 368] on link "13756-200374" at bounding box center [230, 370] width 52 height 9
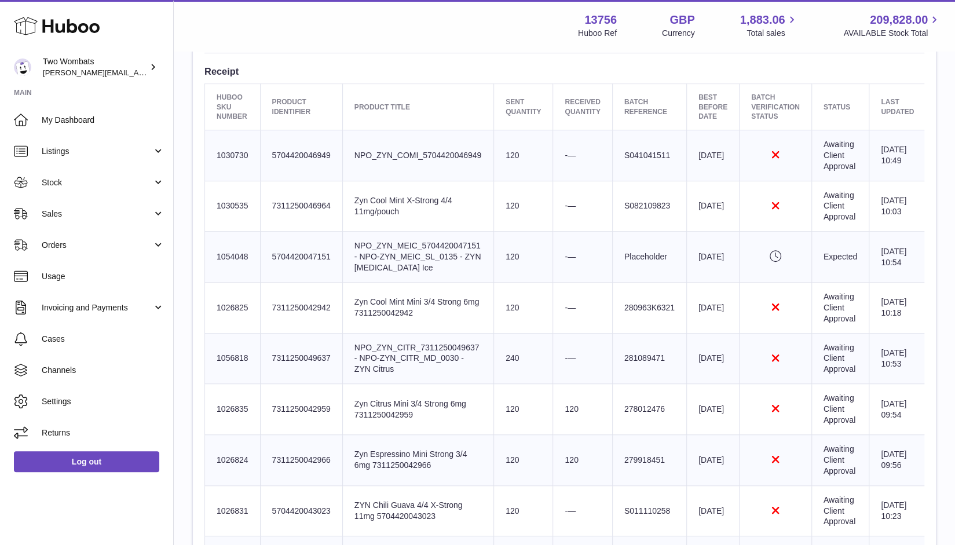
scroll to position [425, 0]
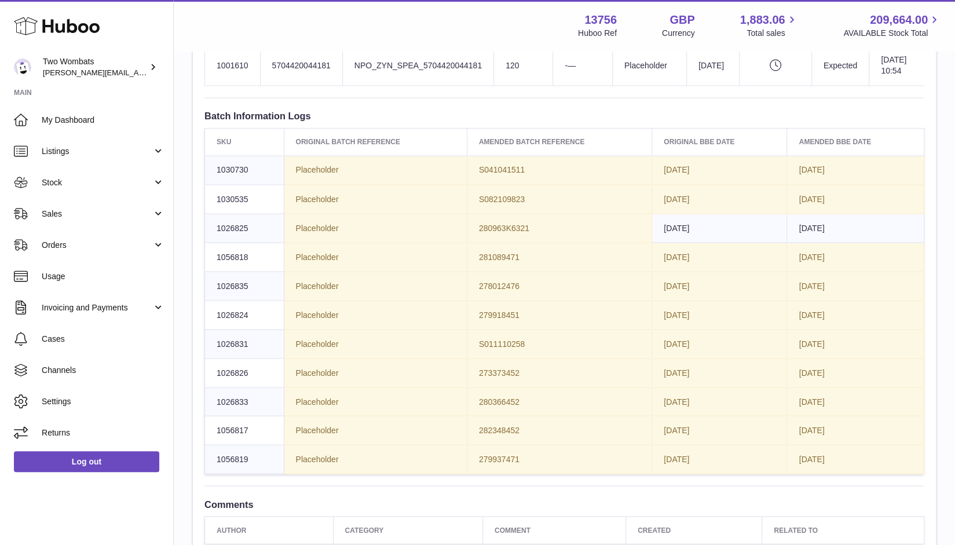
scroll to position [1224, 0]
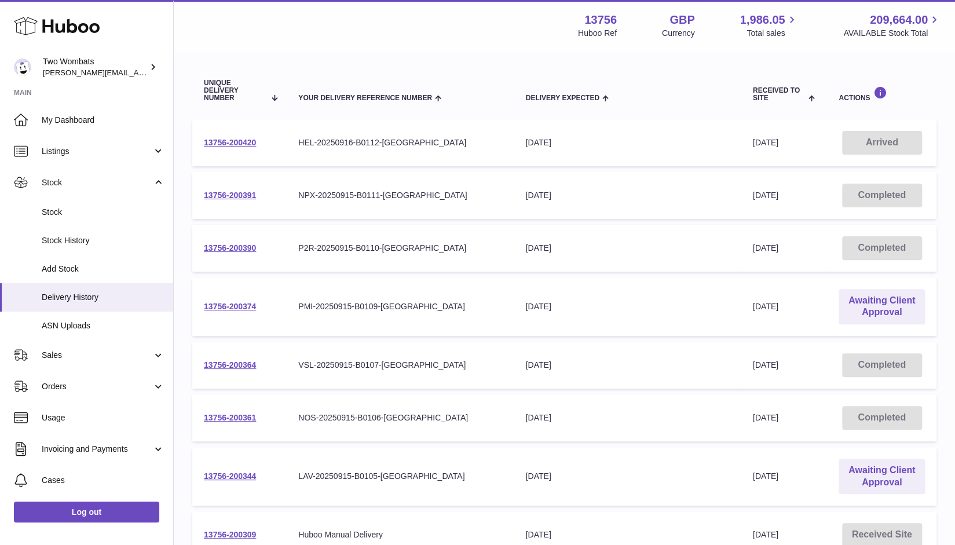
scroll to position [120, 0]
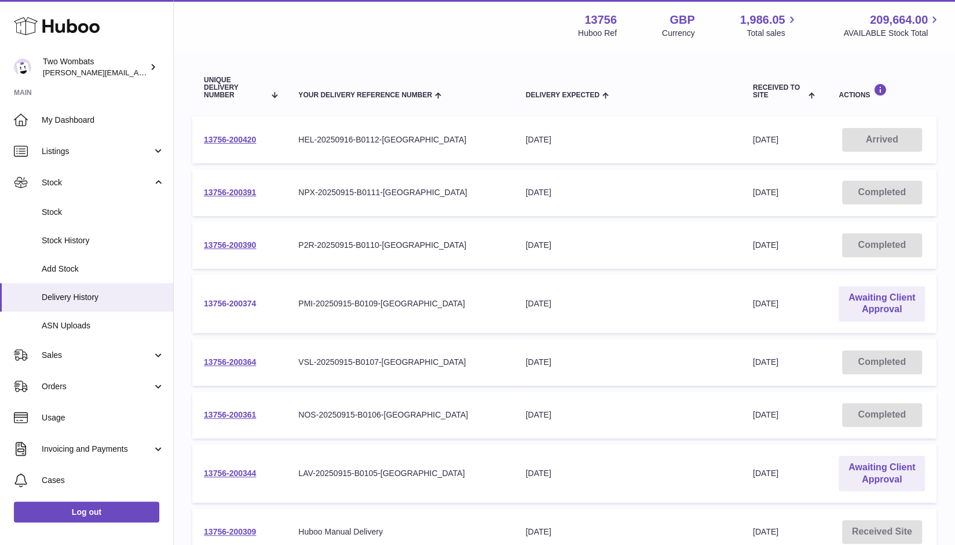
click at [238, 302] on link "13756-200374" at bounding box center [230, 303] width 52 height 9
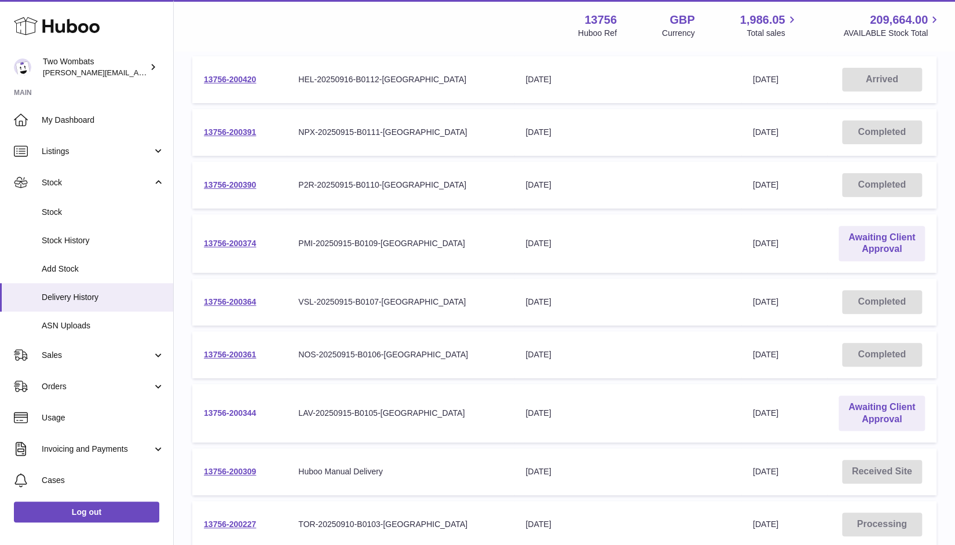
click at [243, 410] on link "13756-200344" at bounding box center [230, 412] width 52 height 9
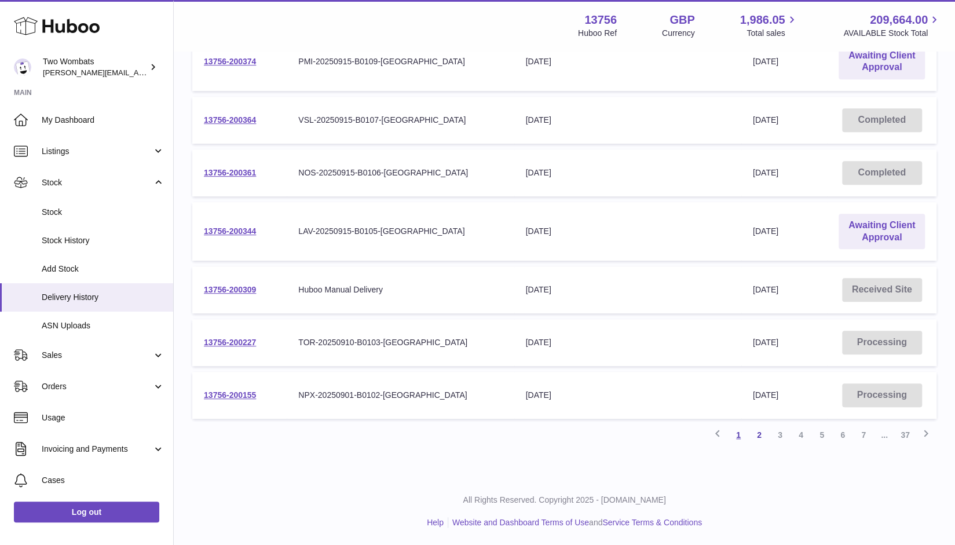
click at [742, 434] on link "1" at bounding box center [738, 434] width 21 height 21
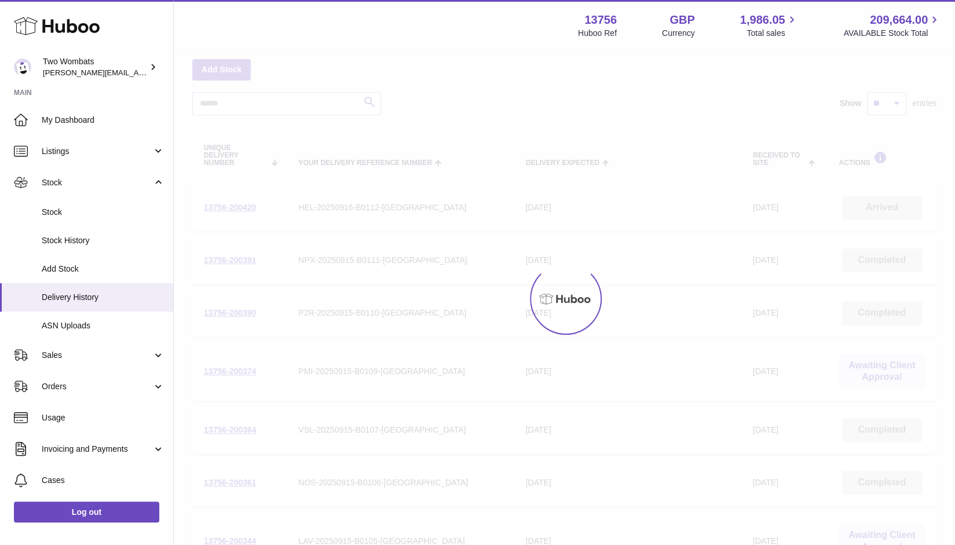
scroll to position [350, 0]
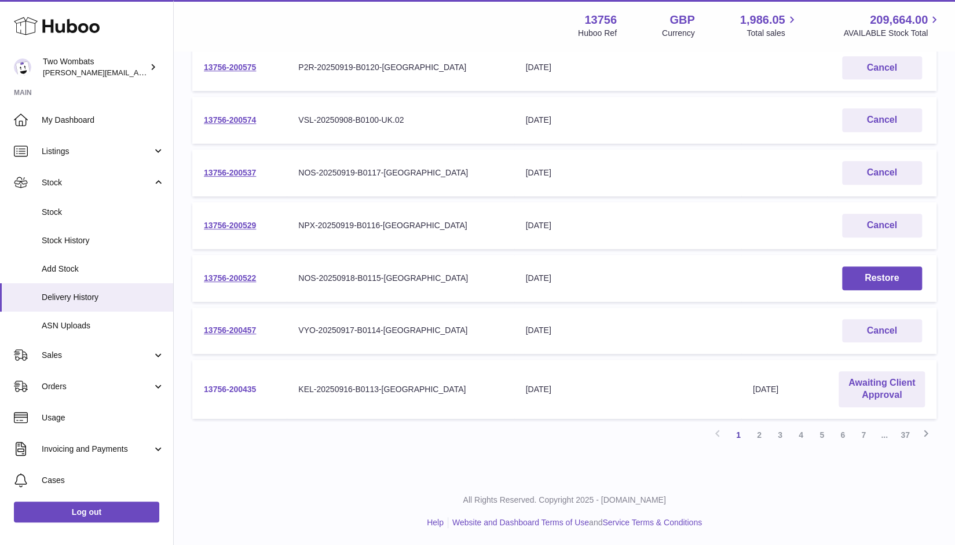
click at [224, 386] on link "13756-200435" at bounding box center [230, 388] width 52 height 9
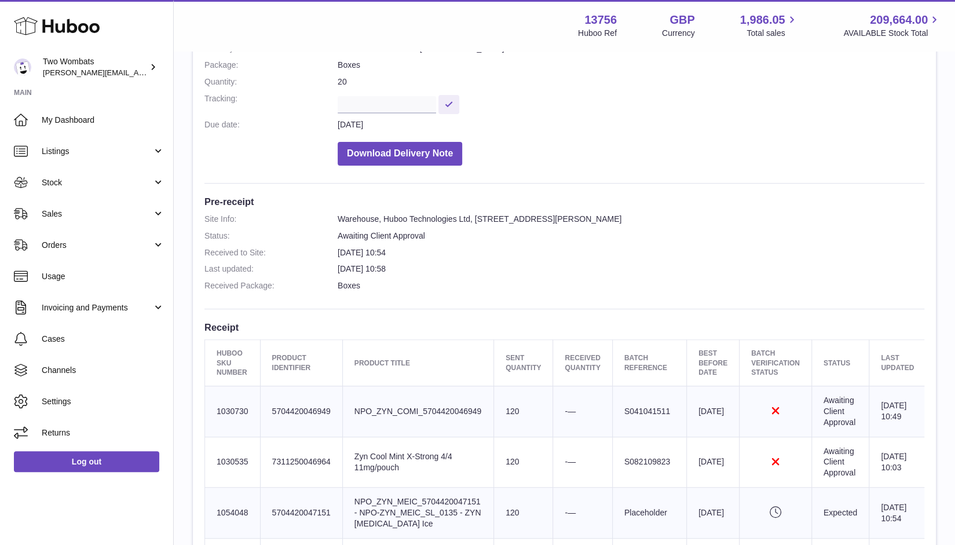
scroll to position [168, 0]
click at [537, 237] on dd "Awaiting Client Approval" at bounding box center [630, 236] width 586 height 11
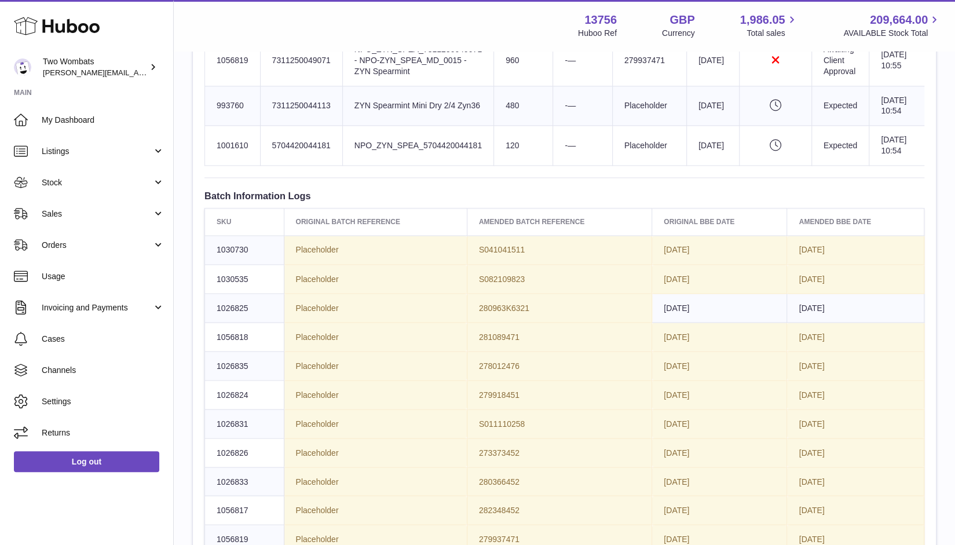
scroll to position [1156, 0]
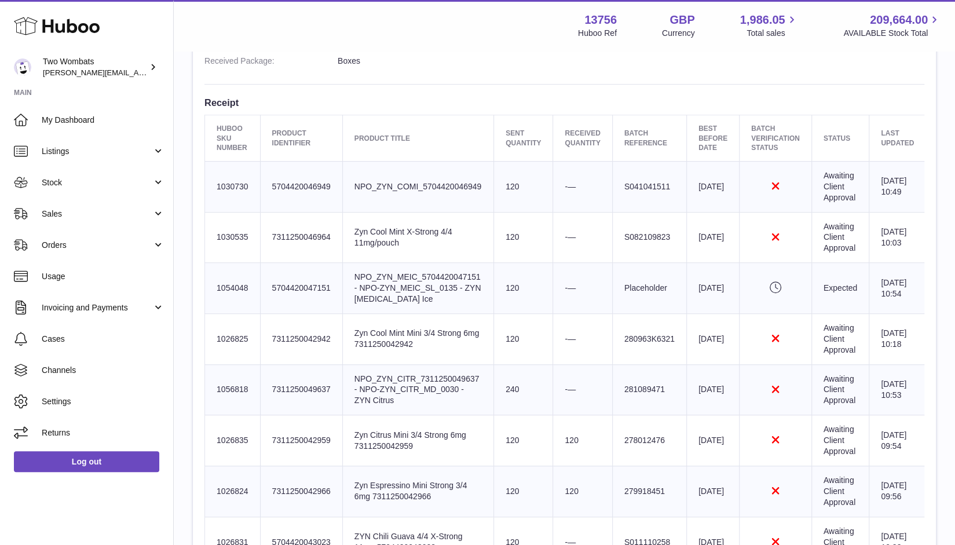
scroll to position [392, 0]
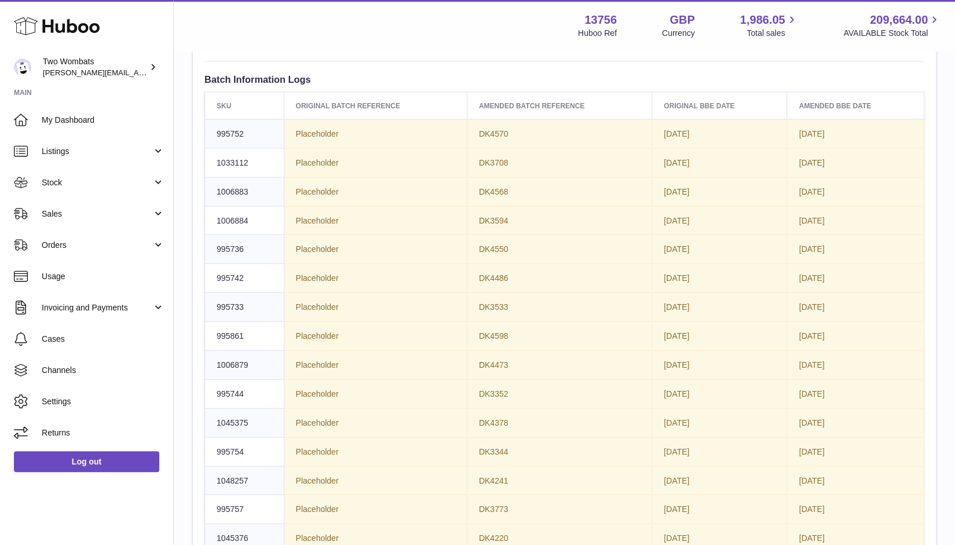
scroll to position [1348, 0]
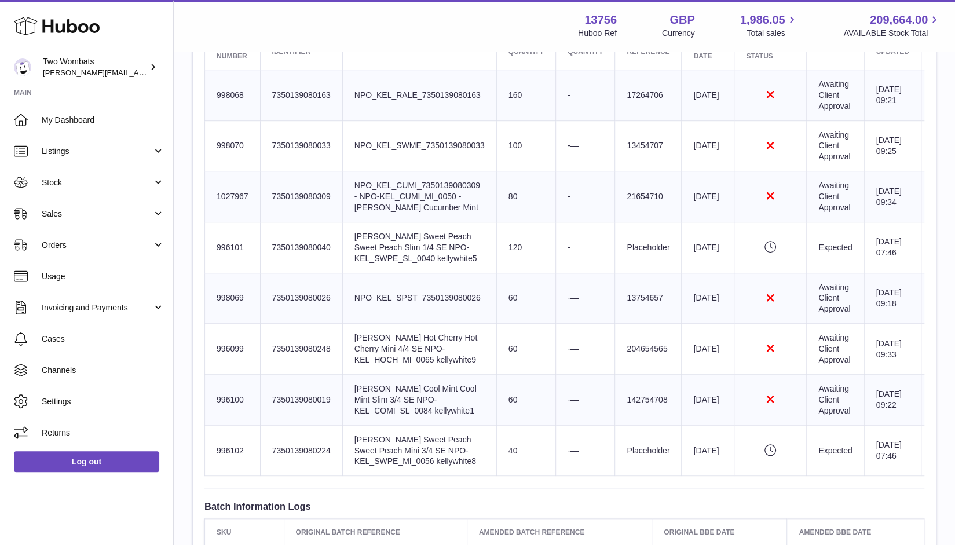
scroll to position [484, 0]
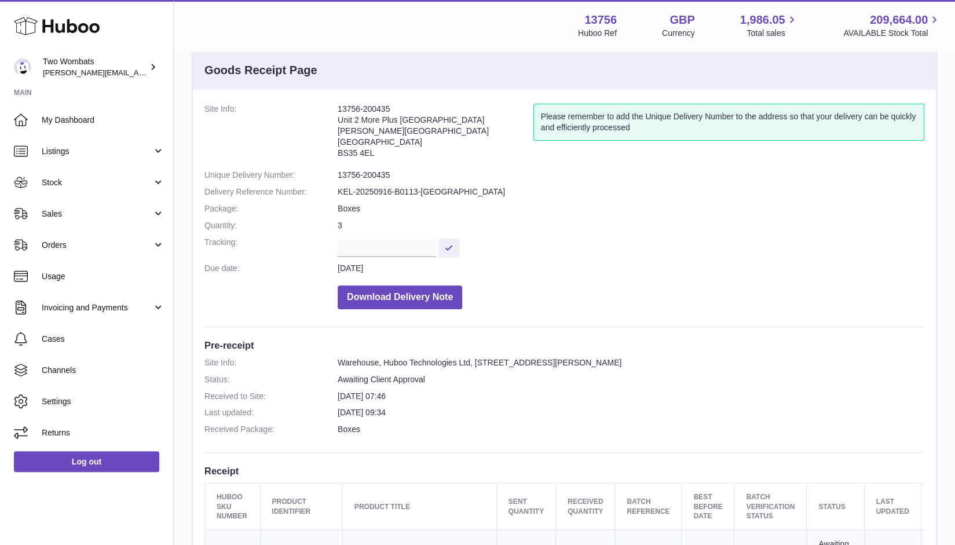
scroll to position [10, 0]
